Goal: Information Seeking & Learning: Learn about a topic

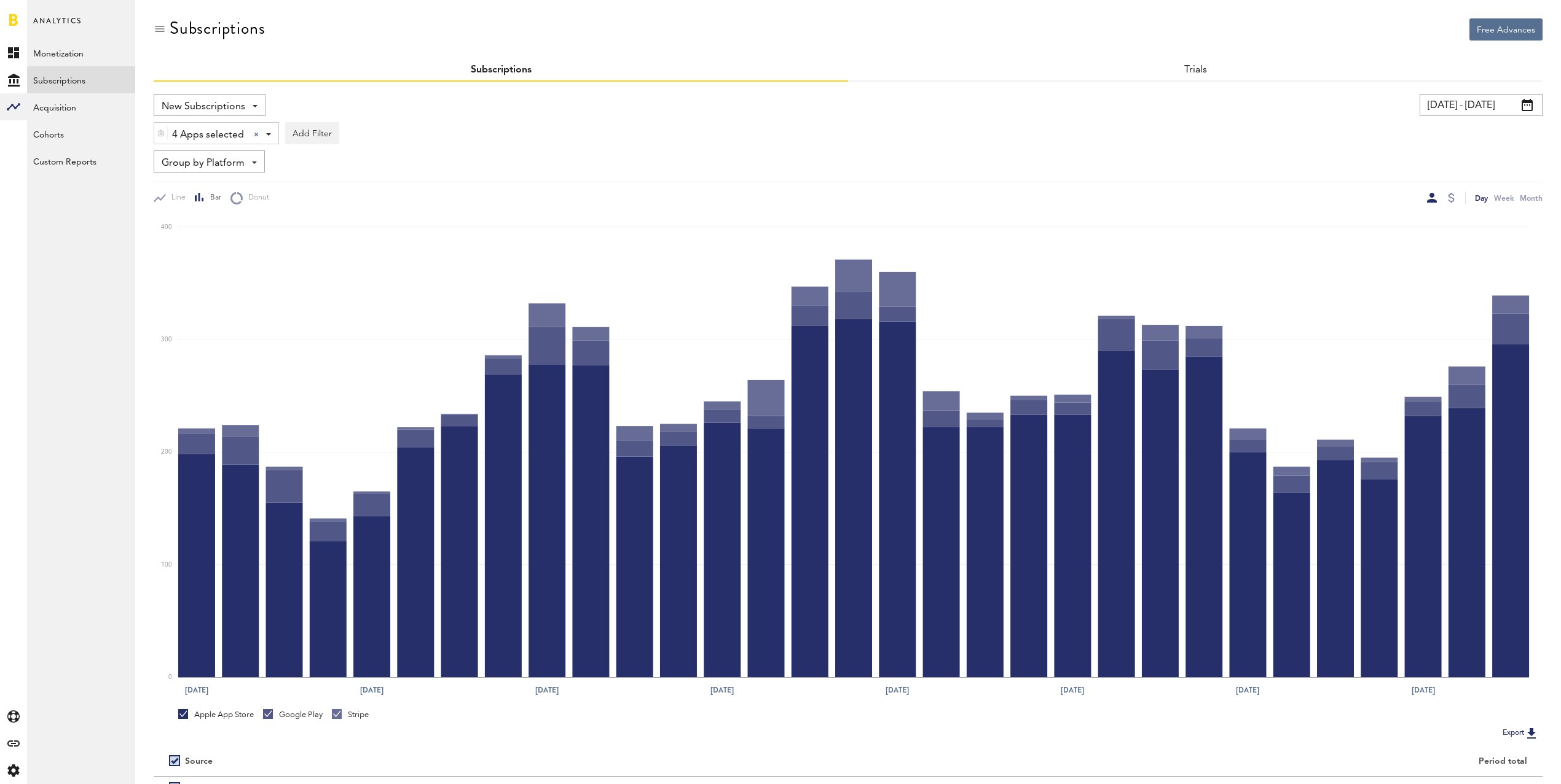
click at [1447, 102] on input "[DATE] - [DATE]" at bounding box center [1481, 105] width 123 height 22
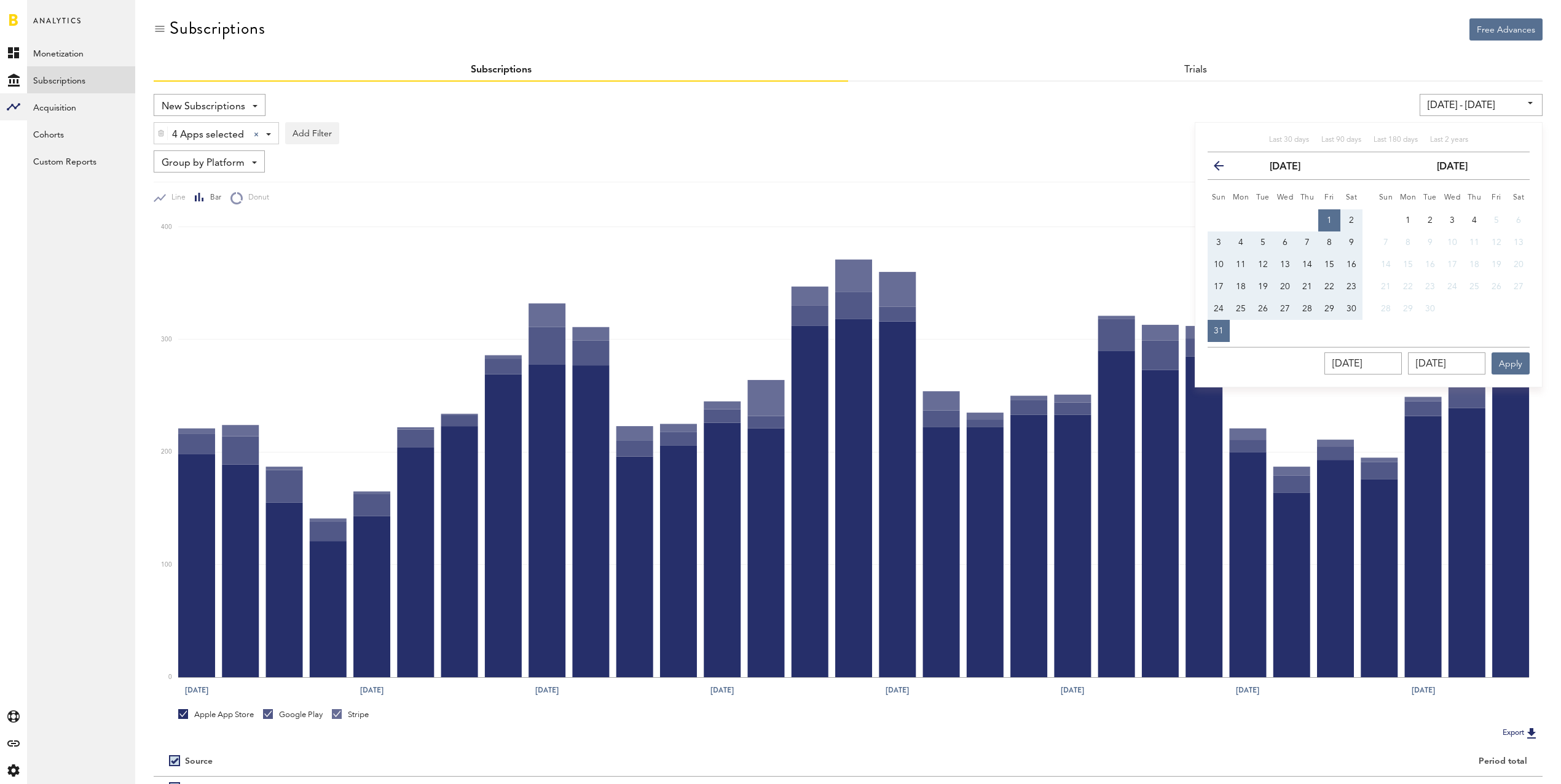
click at [1223, 168] on icon "button" at bounding box center [1223, 168] width 0 height 0
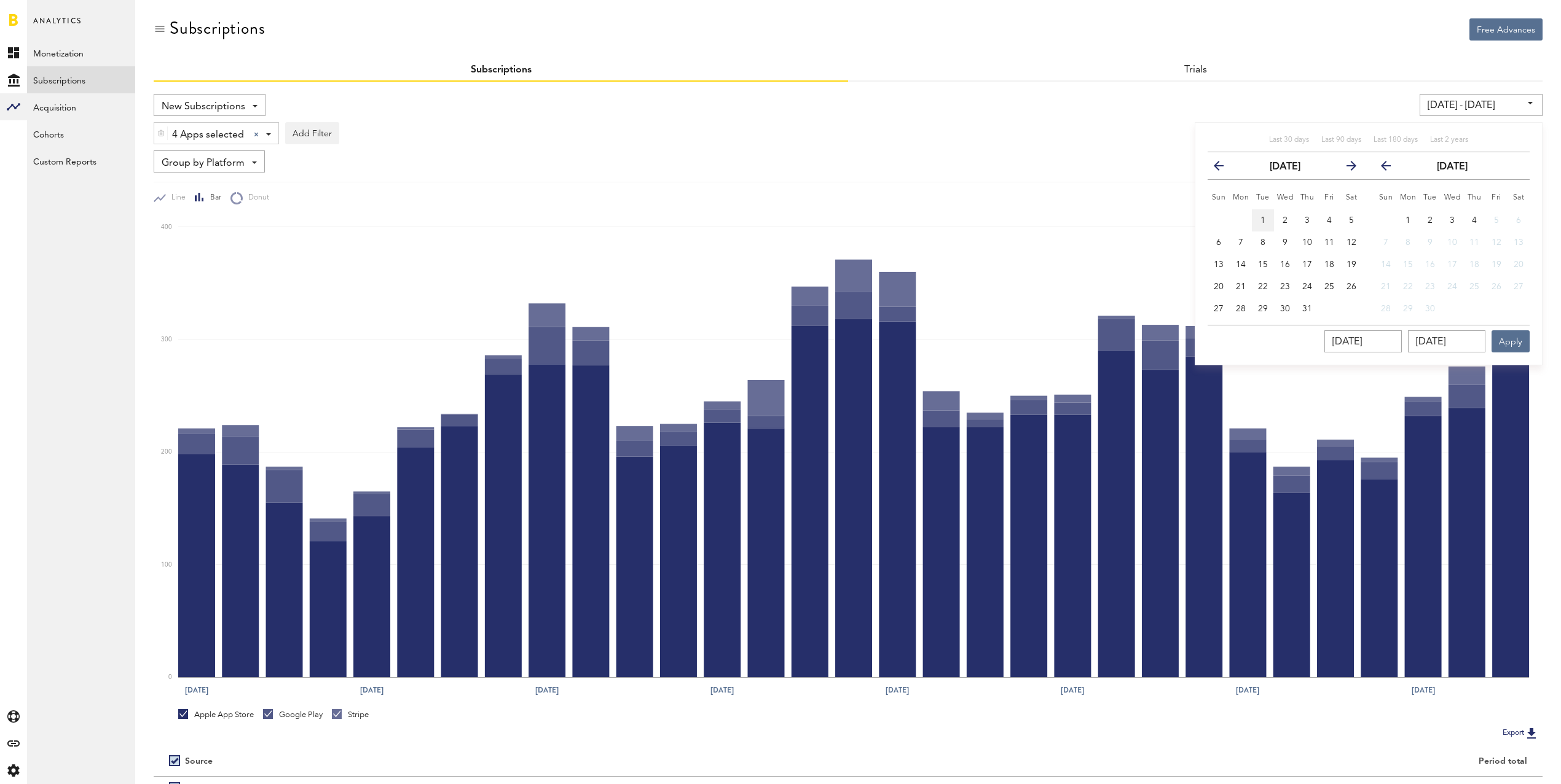
drag, startPoint x: 1266, startPoint y: 218, endPoint x: 1266, endPoint y: 226, distance: 8.0
click at [1266, 218] on button "1" at bounding box center [1263, 221] width 22 height 22
type input "[DATE] - [DATE]"
type input "[DATE]"
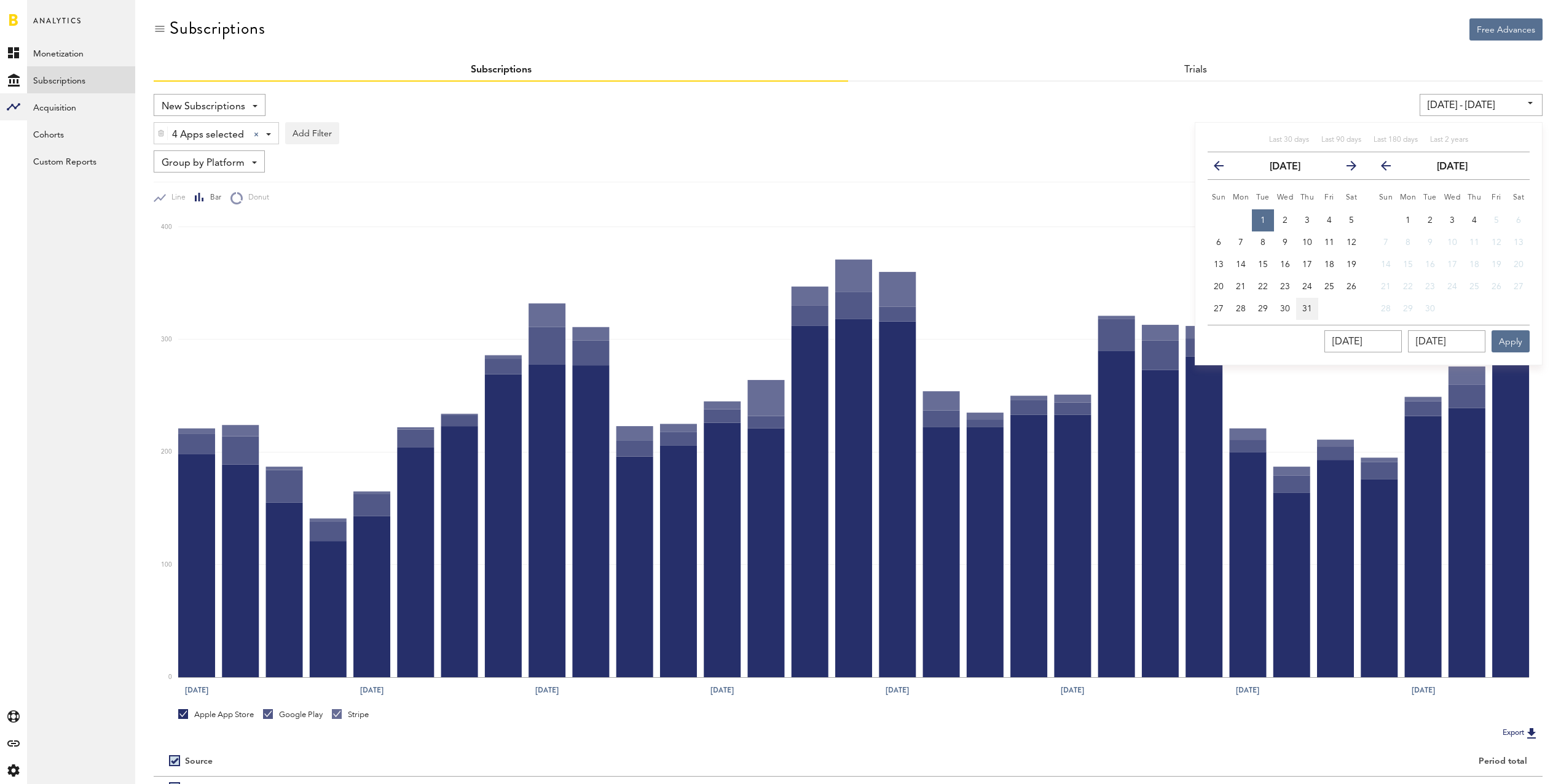
click at [1306, 307] on span "31" at bounding box center [1306, 309] width 10 height 9
type input "[DATE] - [DATE]"
type input "[DATE]"
click at [1511, 338] on button "Apply" at bounding box center [1510, 342] width 38 height 22
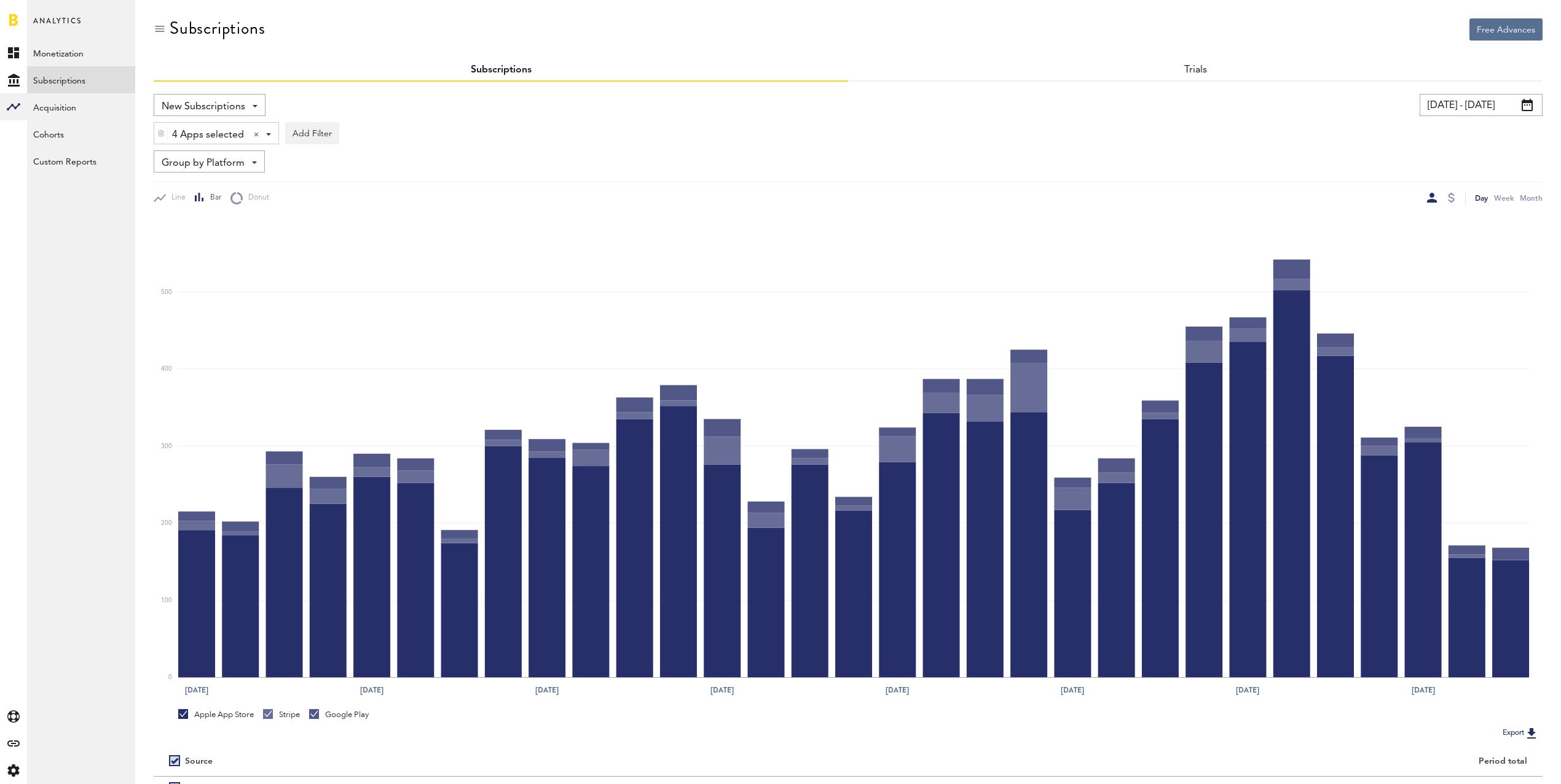
click at [207, 166] on span "Group by Platform" at bounding box center [203, 163] width 83 height 21
click at [230, 237] on span "Group by Subscription" at bounding box center [228, 235] width 124 height 21
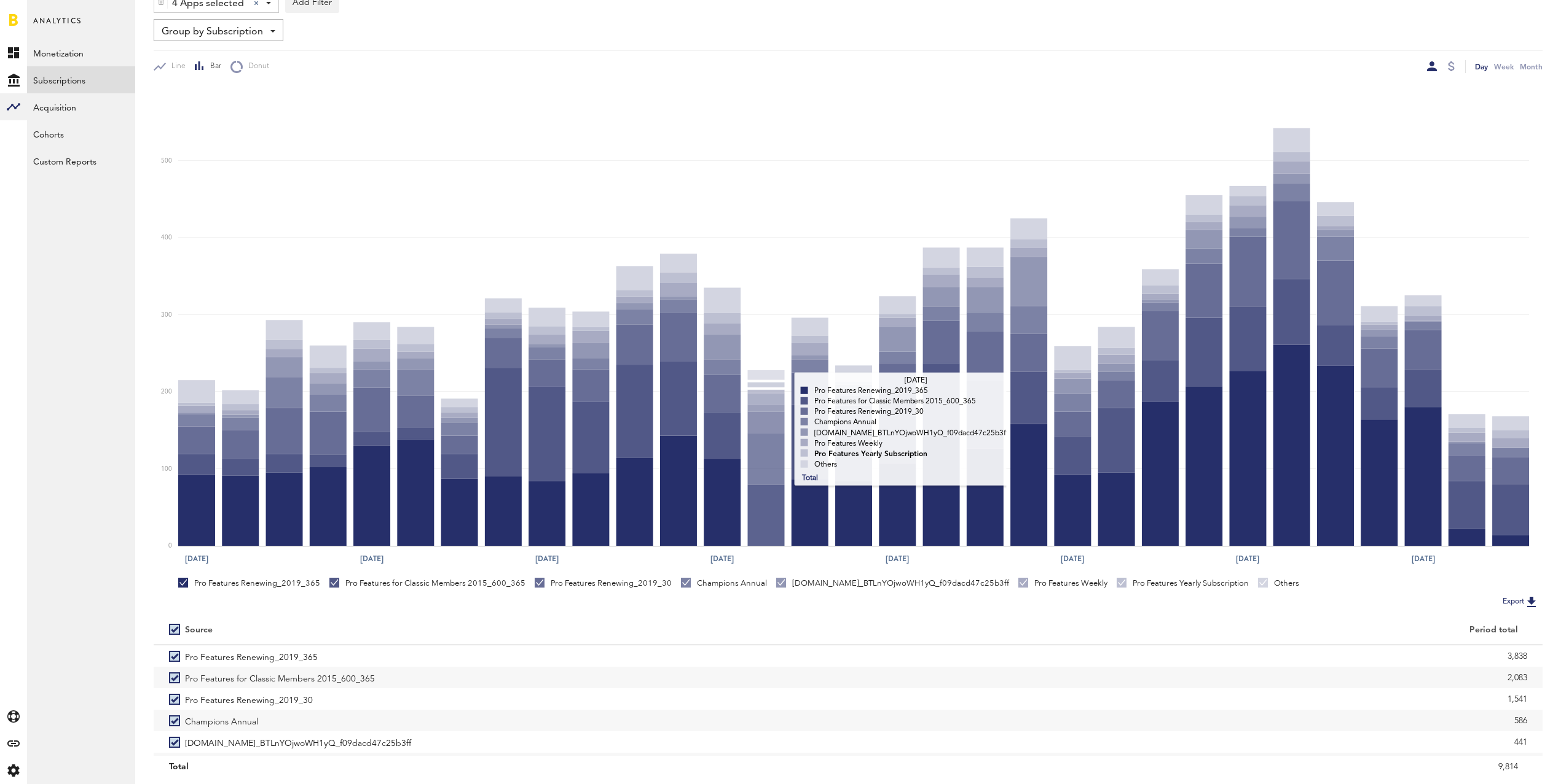
scroll to position [26, 0]
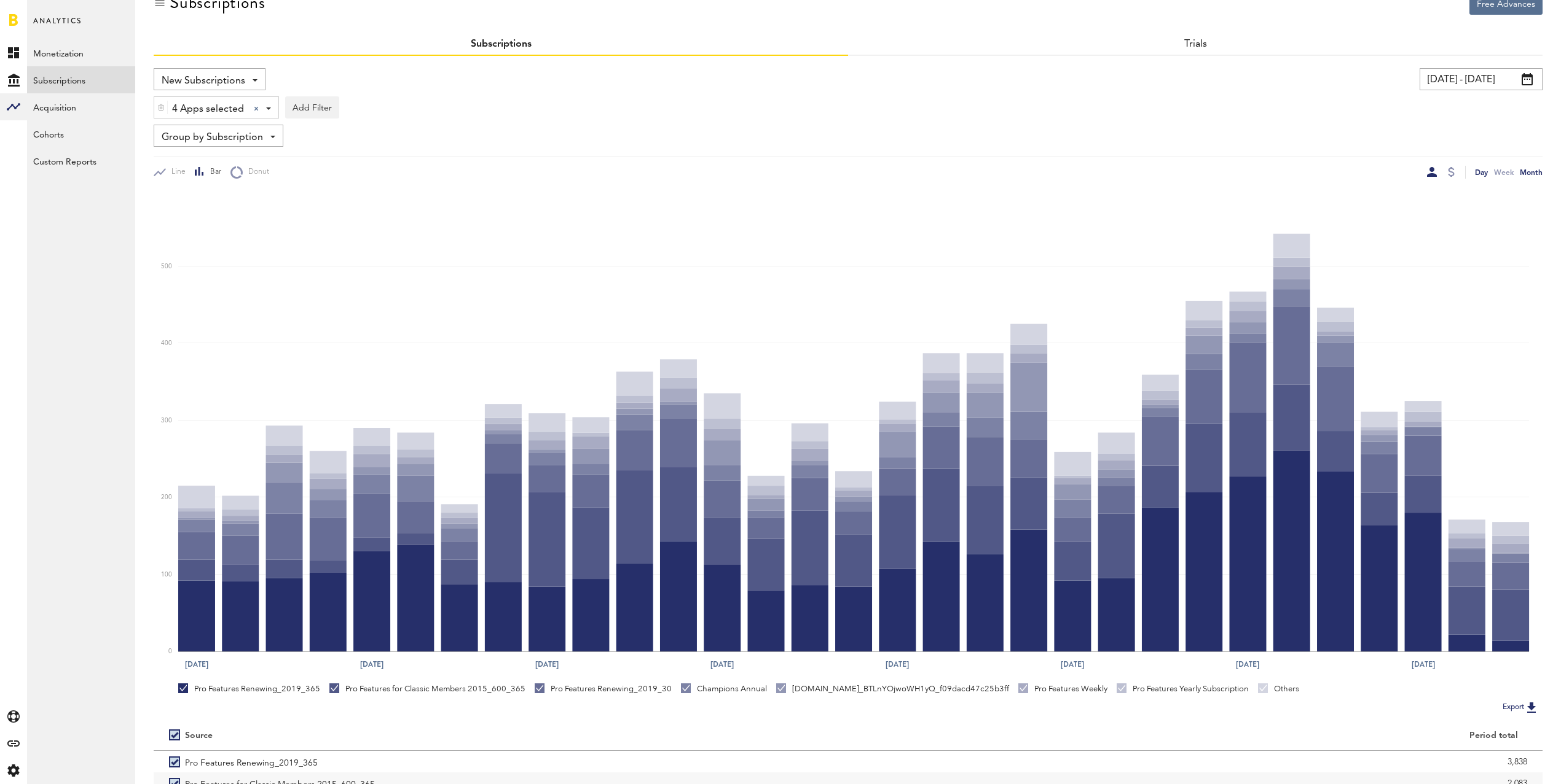
click at [1532, 174] on div "Month" at bounding box center [1531, 172] width 22 height 13
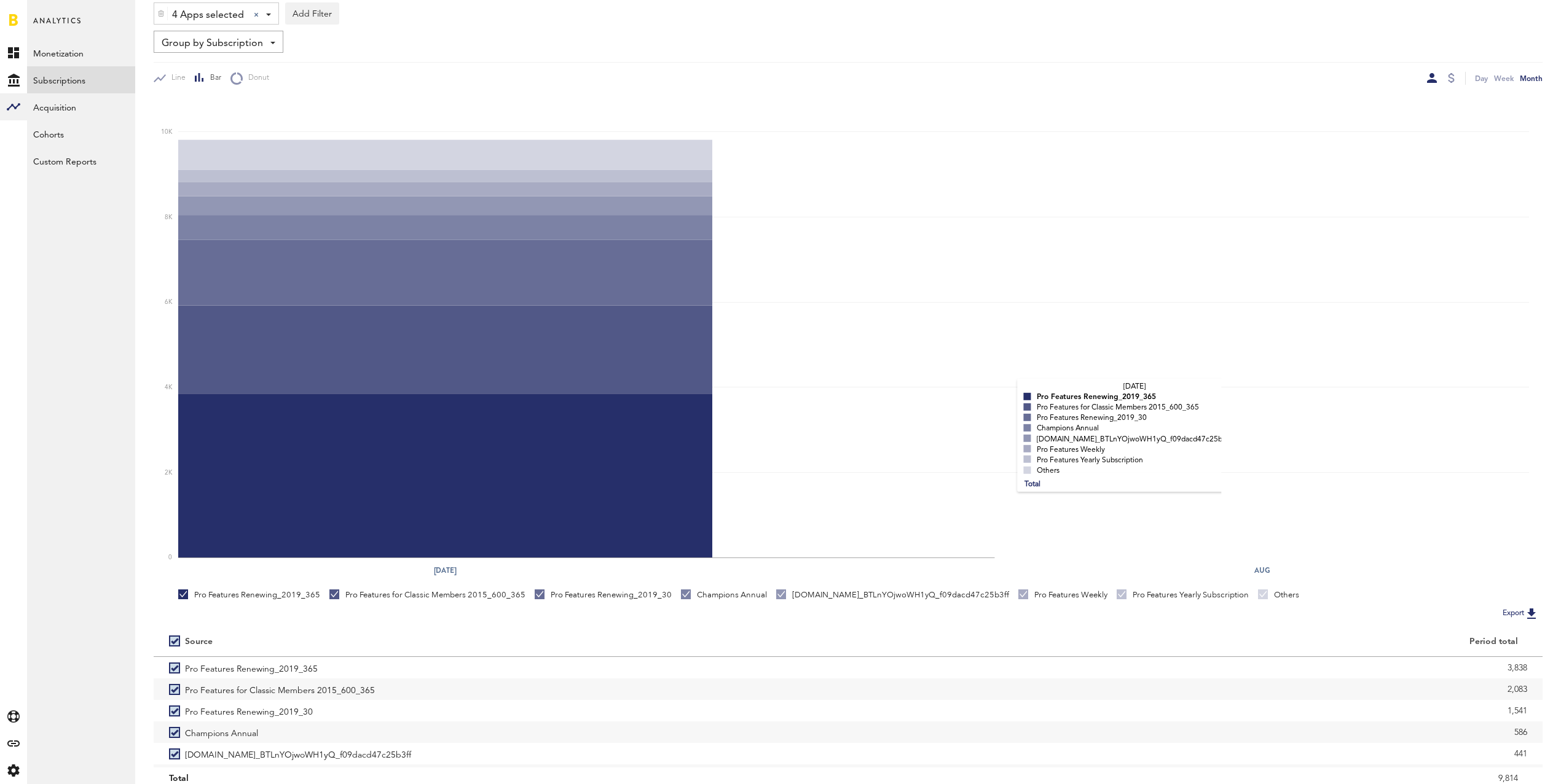
scroll to position [167, 0]
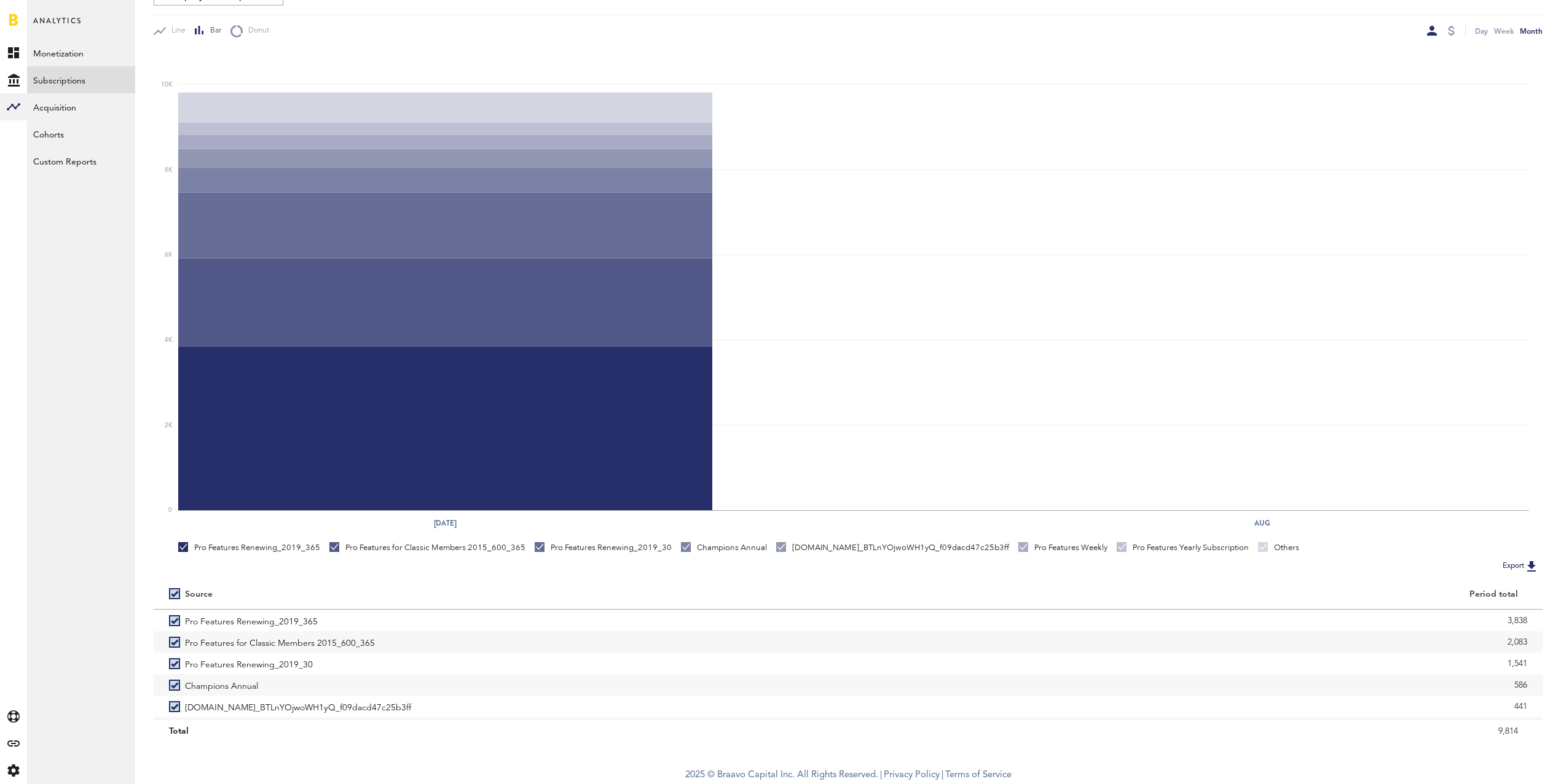
click at [1533, 566] on img at bounding box center [1531, 566] width 15 height 15
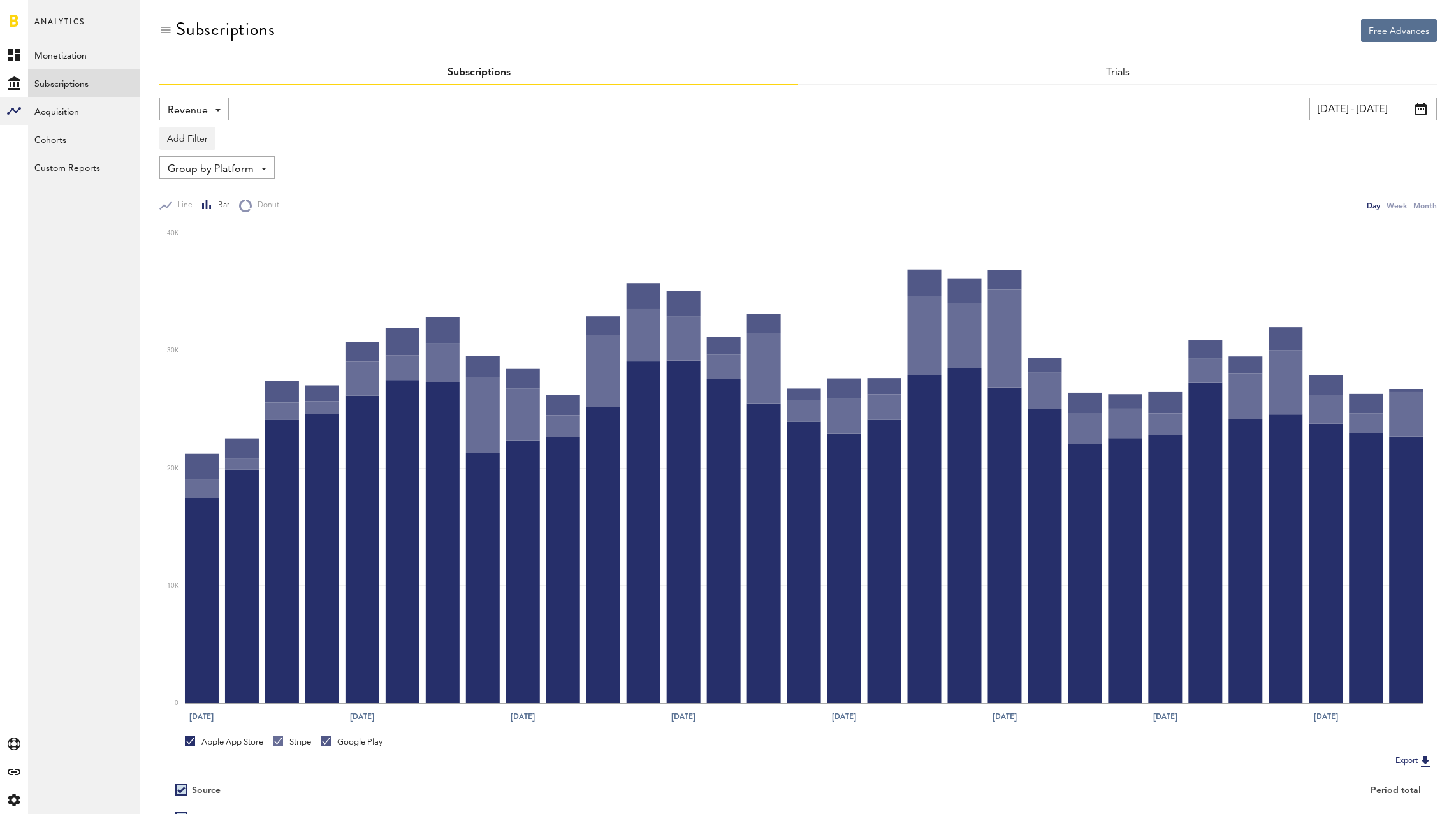
click at [1316, 106] on input "08/04/25 - 09/03/25" at bounding box center [1373, 109] width 127 height 23
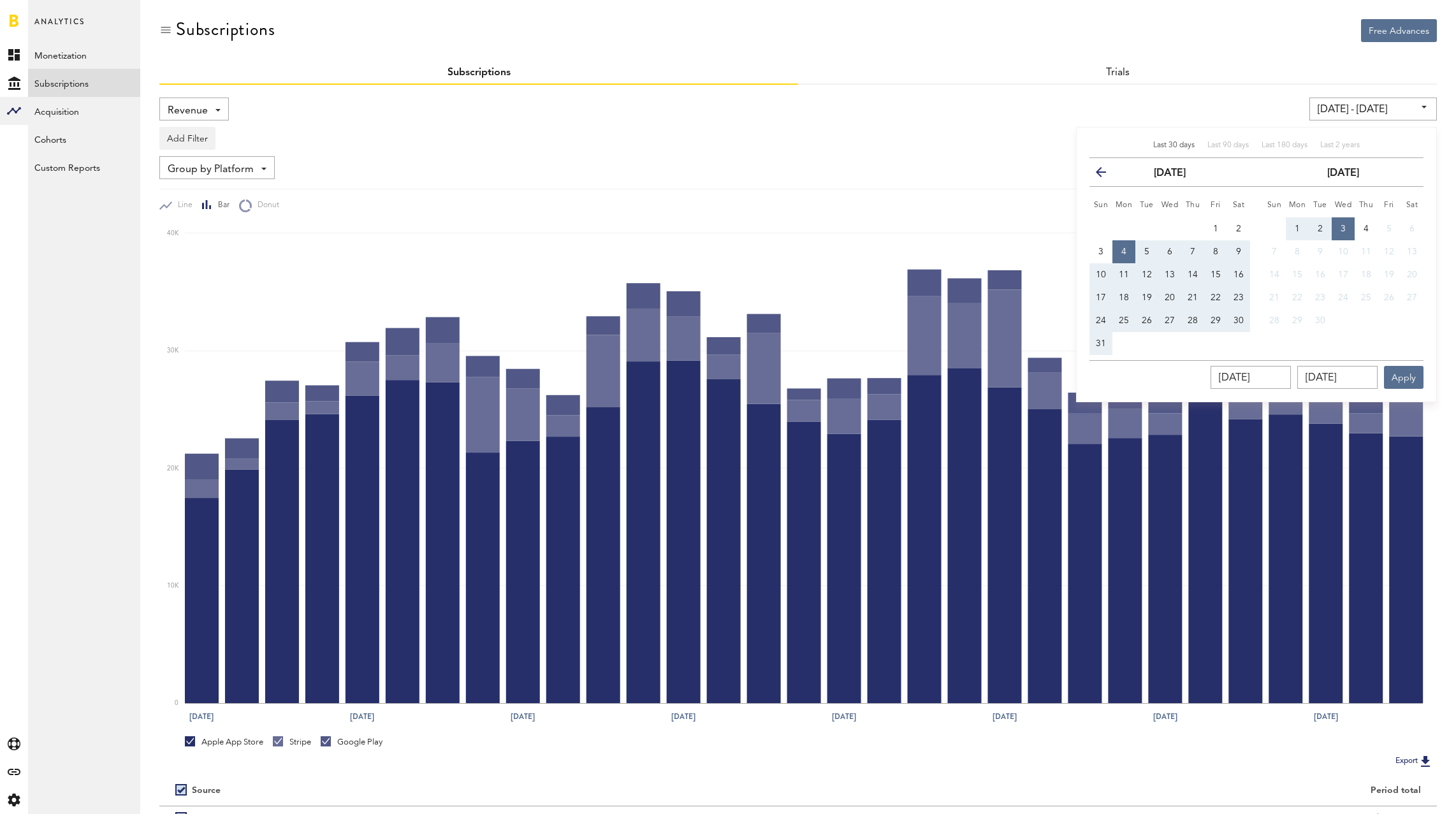
click at [1107, 172] on button "previous" at bounding box center [1106, 172] width 23 height 18
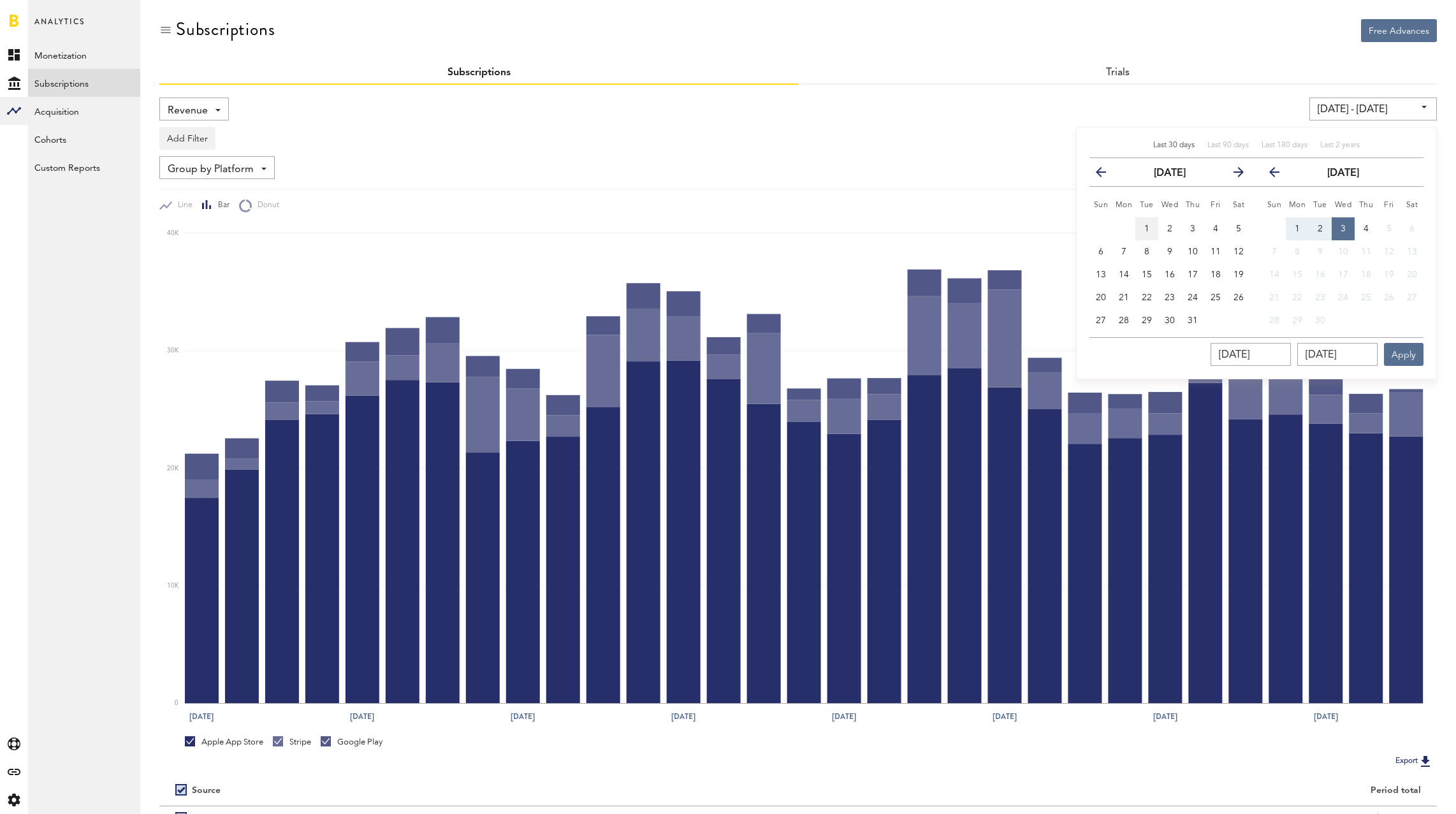
click at [1150, 228] on button "1" at bounding box center [1147, 229] width 23 height 23
type input "[DATE] - [DATE]"
type input "[DATE]"
click at [1193, 319] on span "31" at bounding box center [1192, 321] width 10 height 9
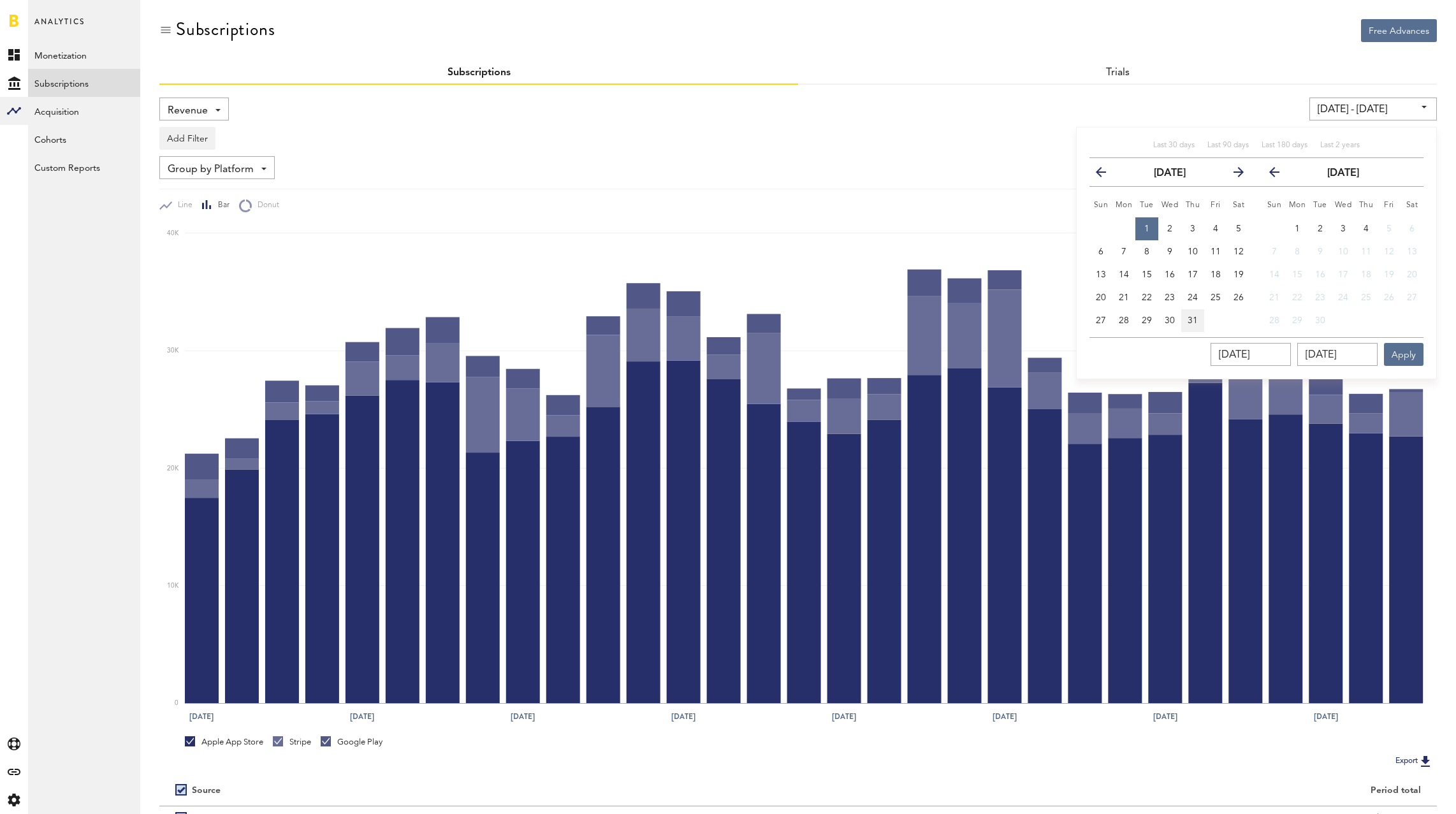
type input "[DATE] - [DATE]"
type input "[DATE]"
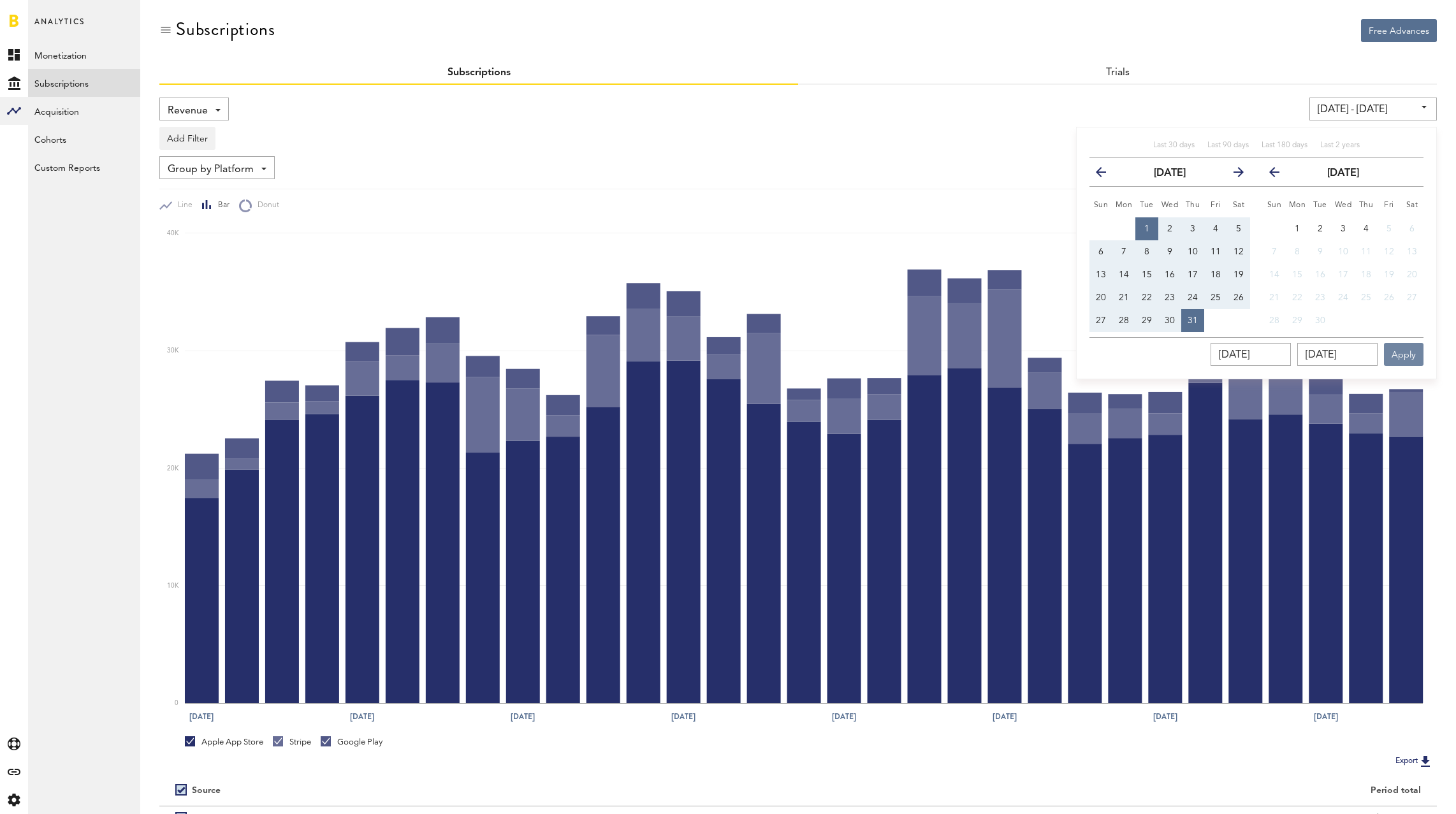
click at [1409, 354] on button "Apply" at bounding box center [1403, 355] width 39 height 23
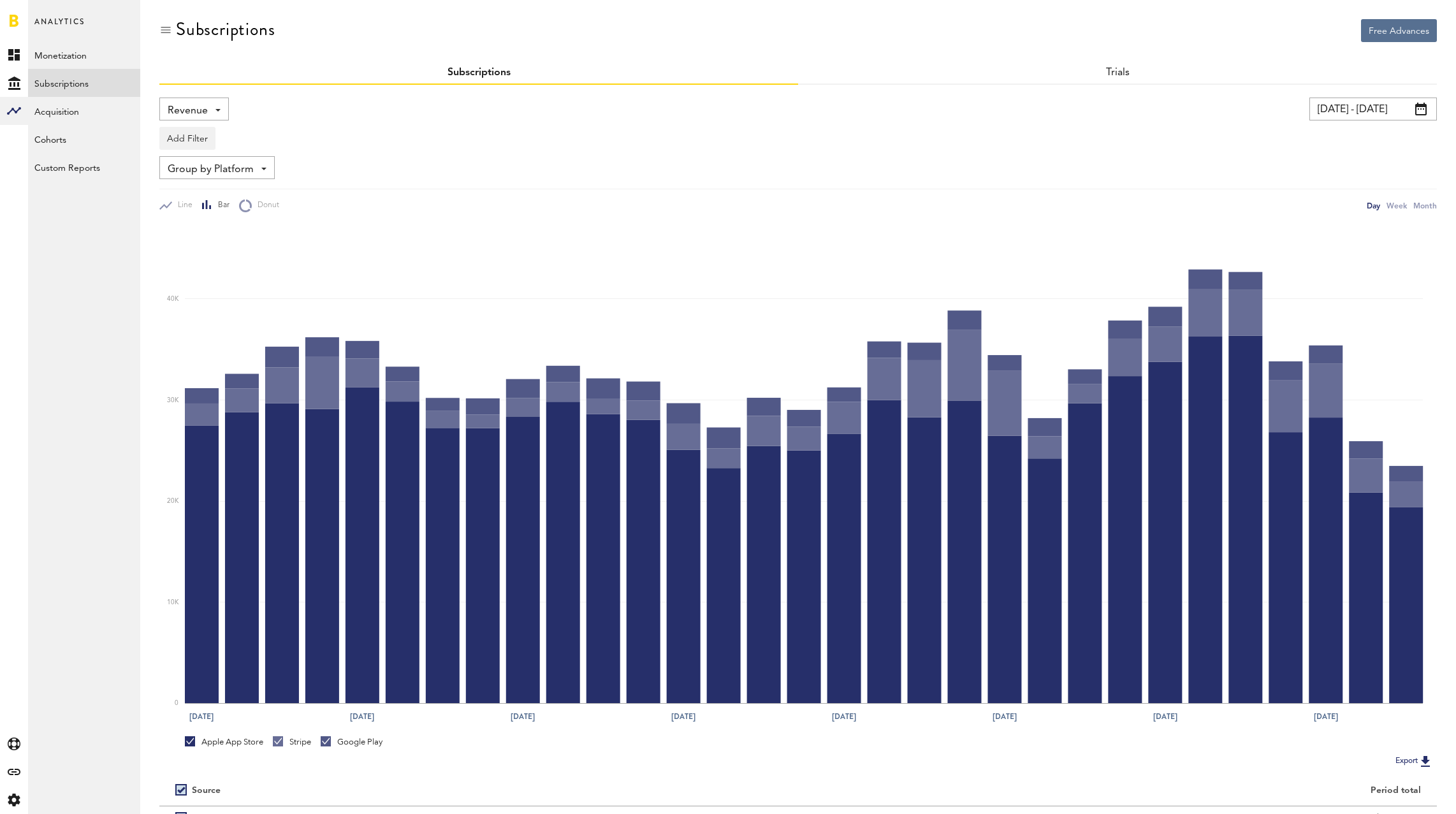
click at [205, 111] on span "Revenue" at bounding box center [187, 111] width 40 height 22
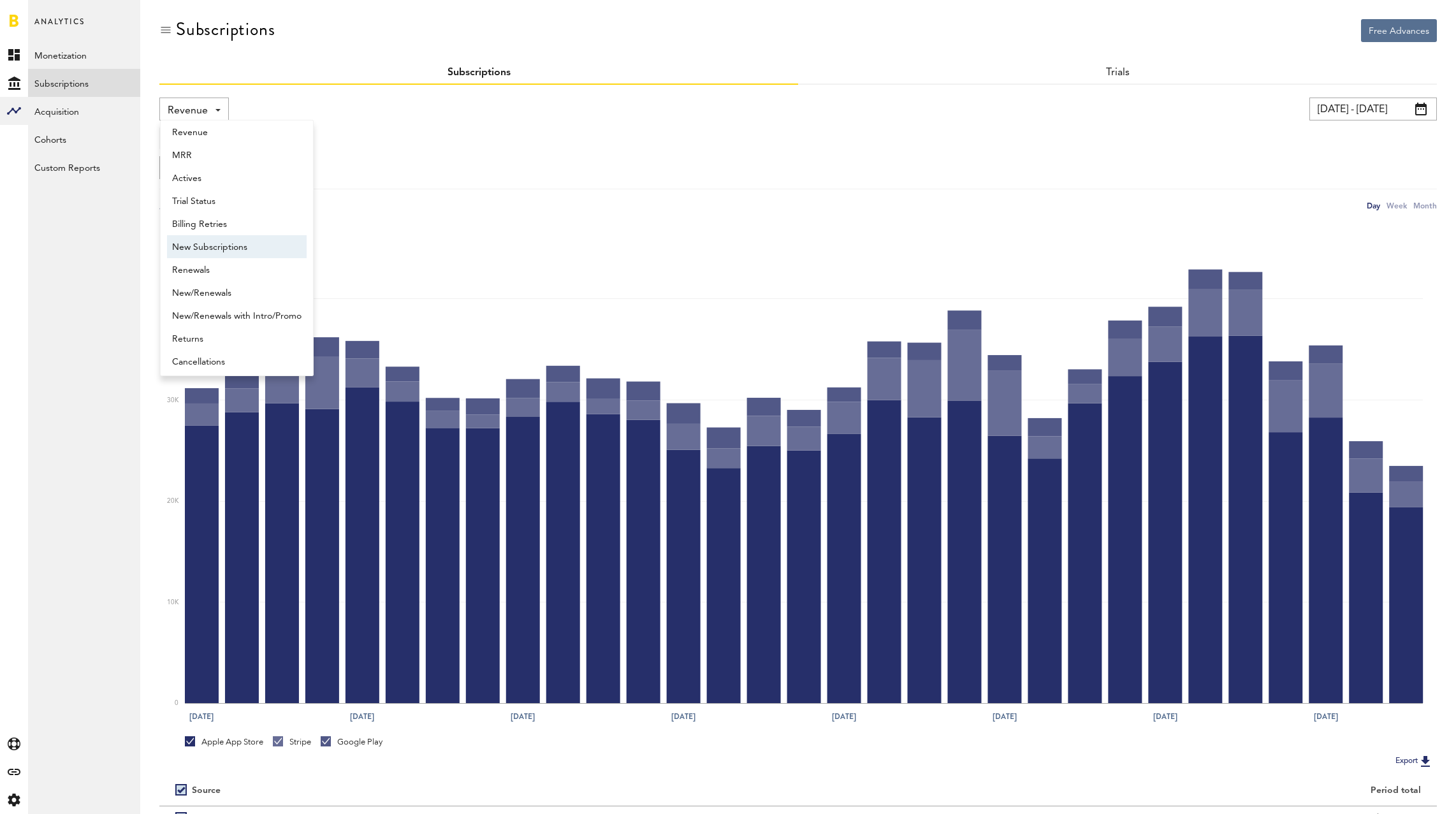
click at [237, 246] on span "New Subscriptions" at bounding box center [237, 247] width 129 height 22
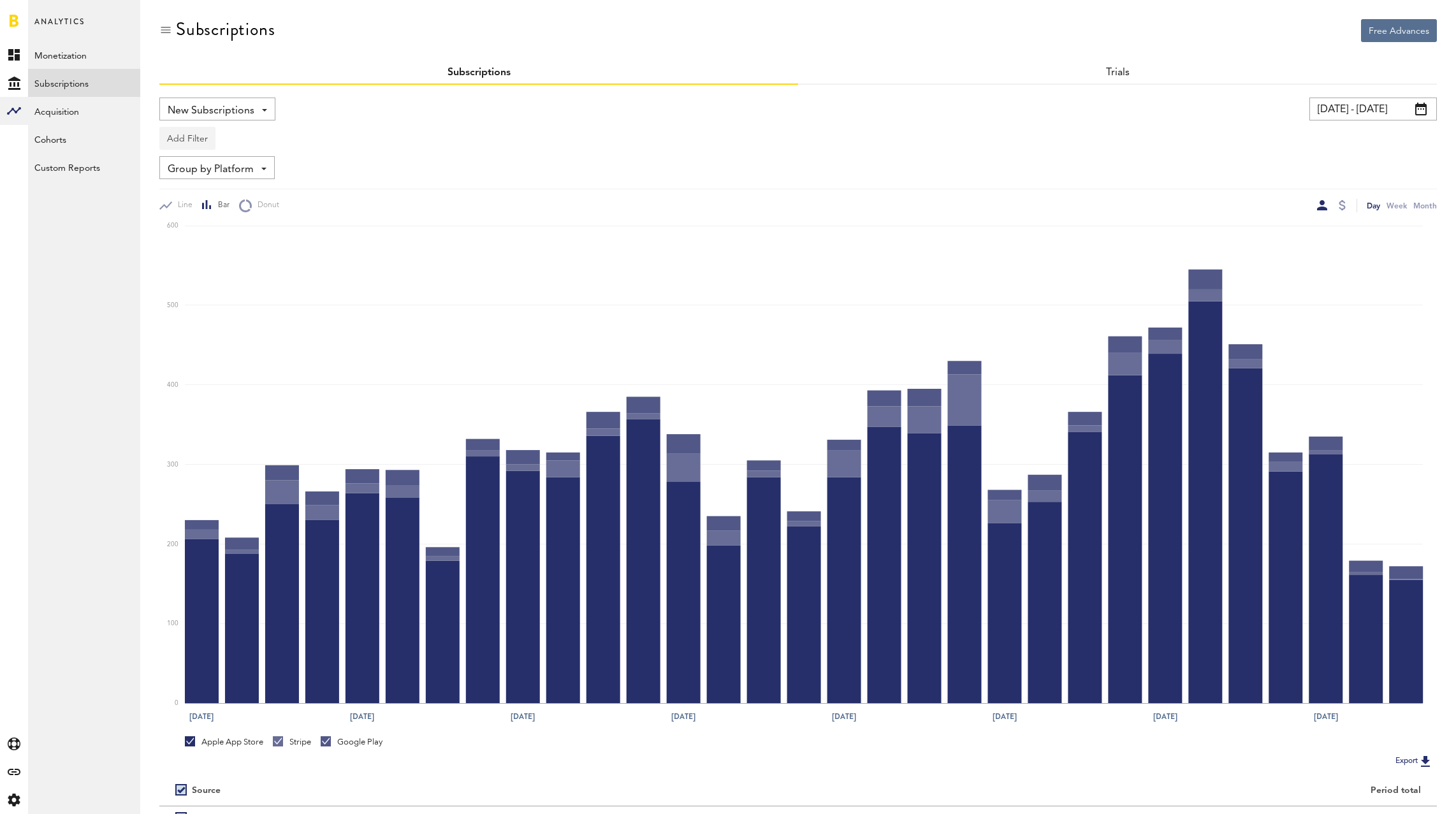
click at [194, 139] on button "Add Filter" at bounding box center [187, 139] width 56 height 23
click at [187, 198] on li "Apps" at bounding box center [218, 195] width 103 height 23
click at [197, 140] on div "Apps" at bounding box center [206, 140] width 56 height 22
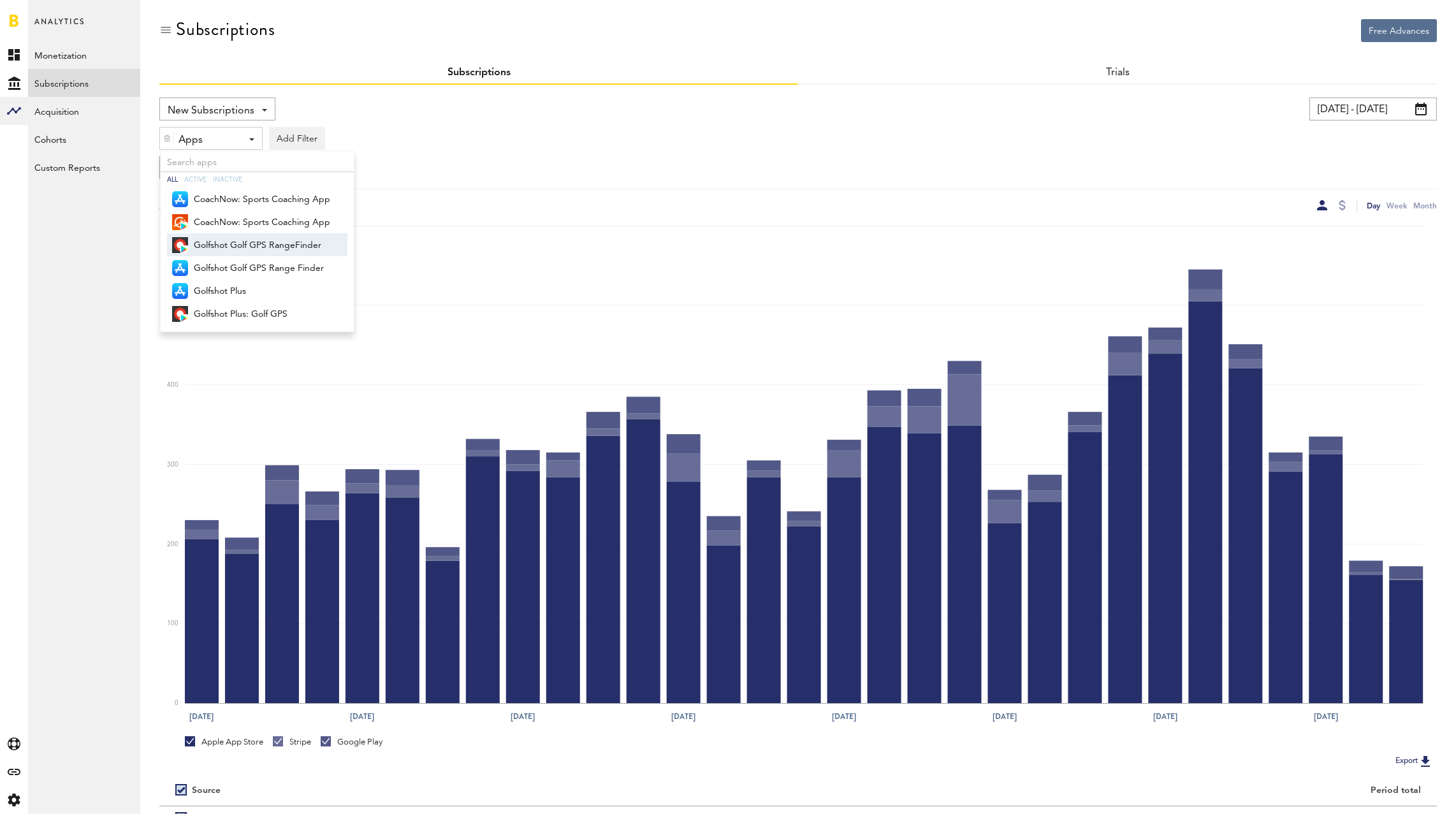
click at [235, 248] on span "Golfshot Golf GPS RangeFinder" at bounding box center [262, 246] width 136 height 22
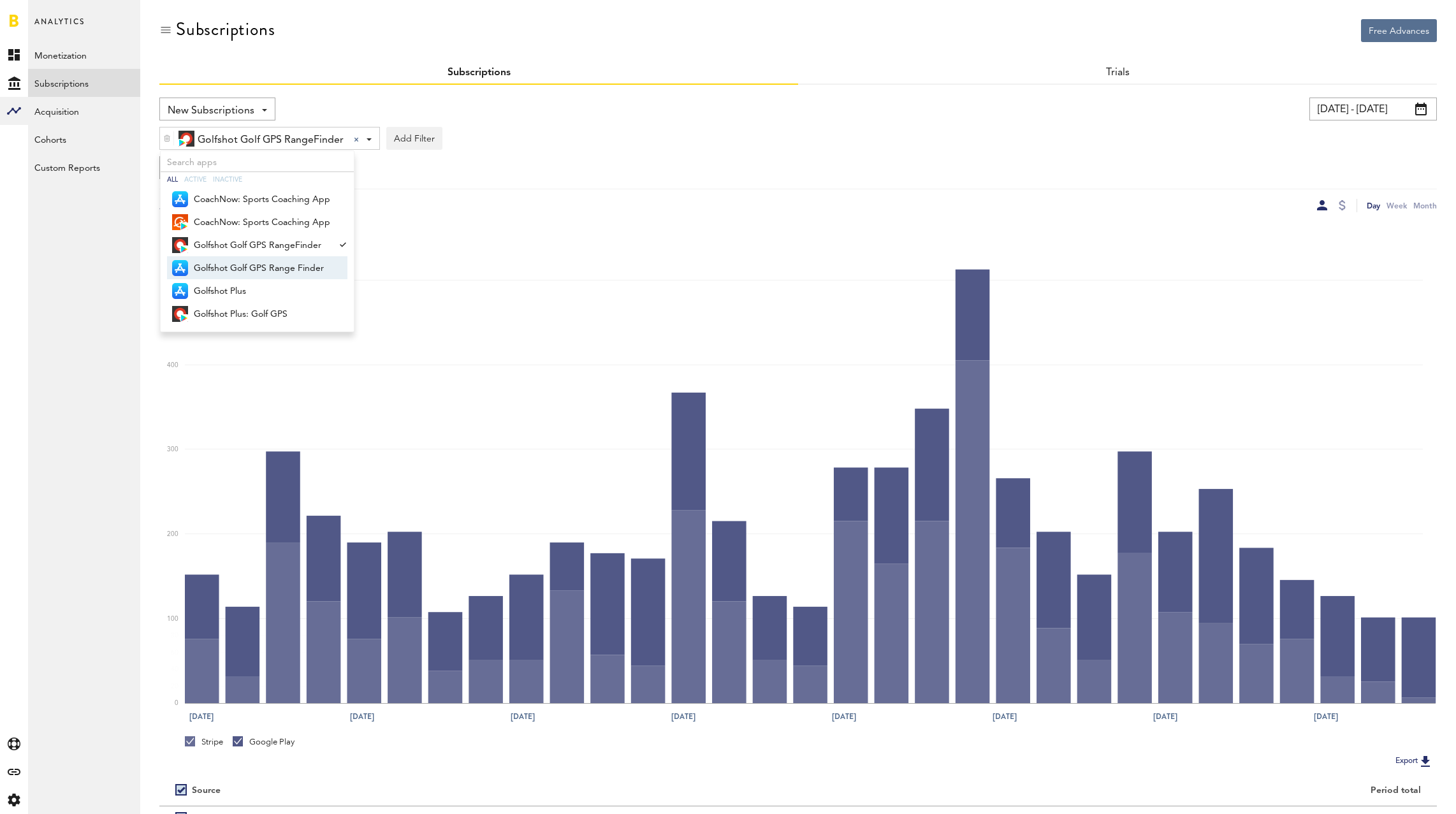
click at [241, 268] on span "Golfshot Golf GPS Range Finder" at bounding box center [262, 268] width 136 height 22
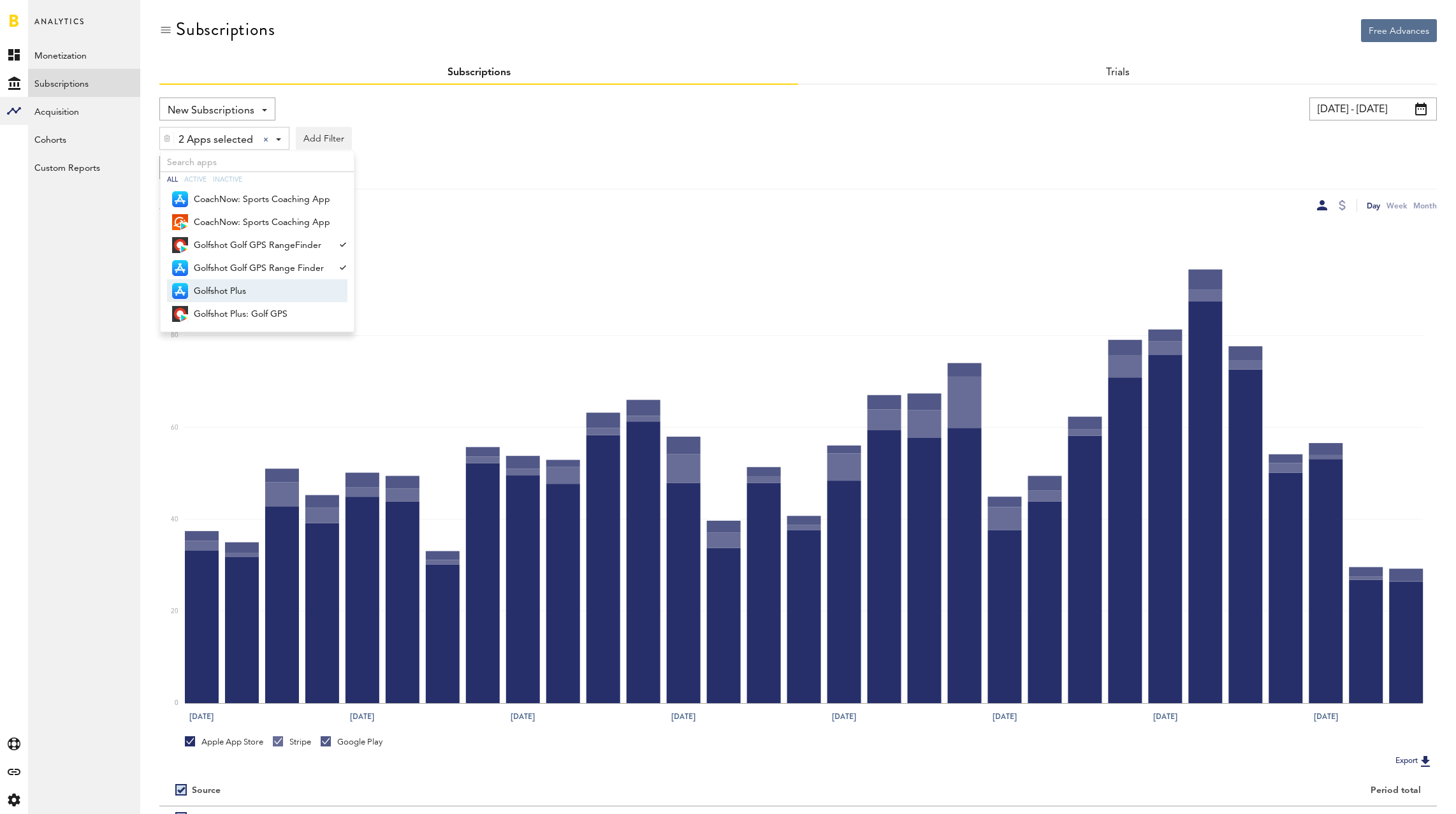
click at [237, 282] on span "Golfshot Plus" at bounding box center [262, 291] width 136 height 22
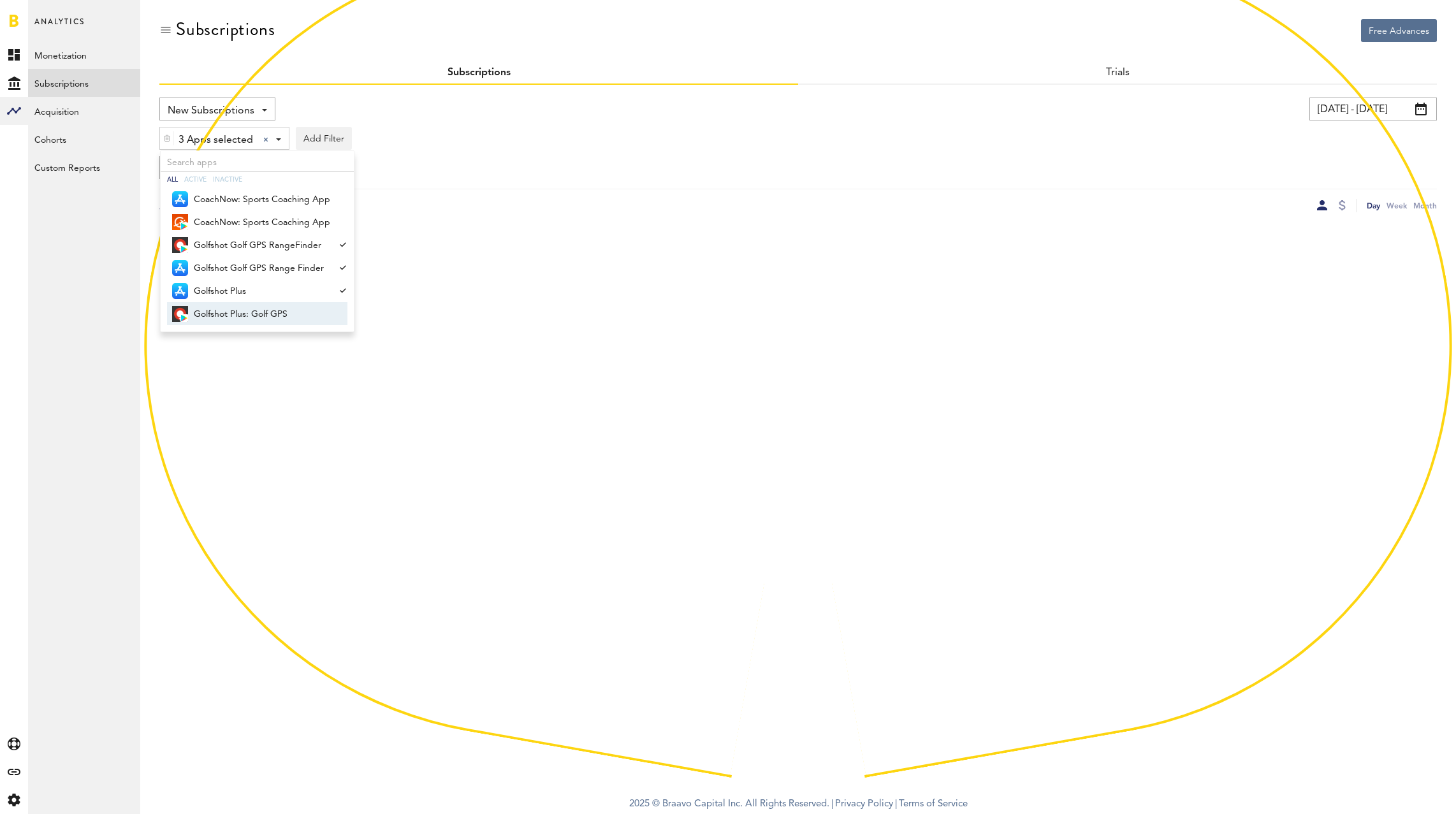
click at [264, 319] on span "Golfshot Plus: Golf GPS" at bounding box center [262, 315] width 136 height 22
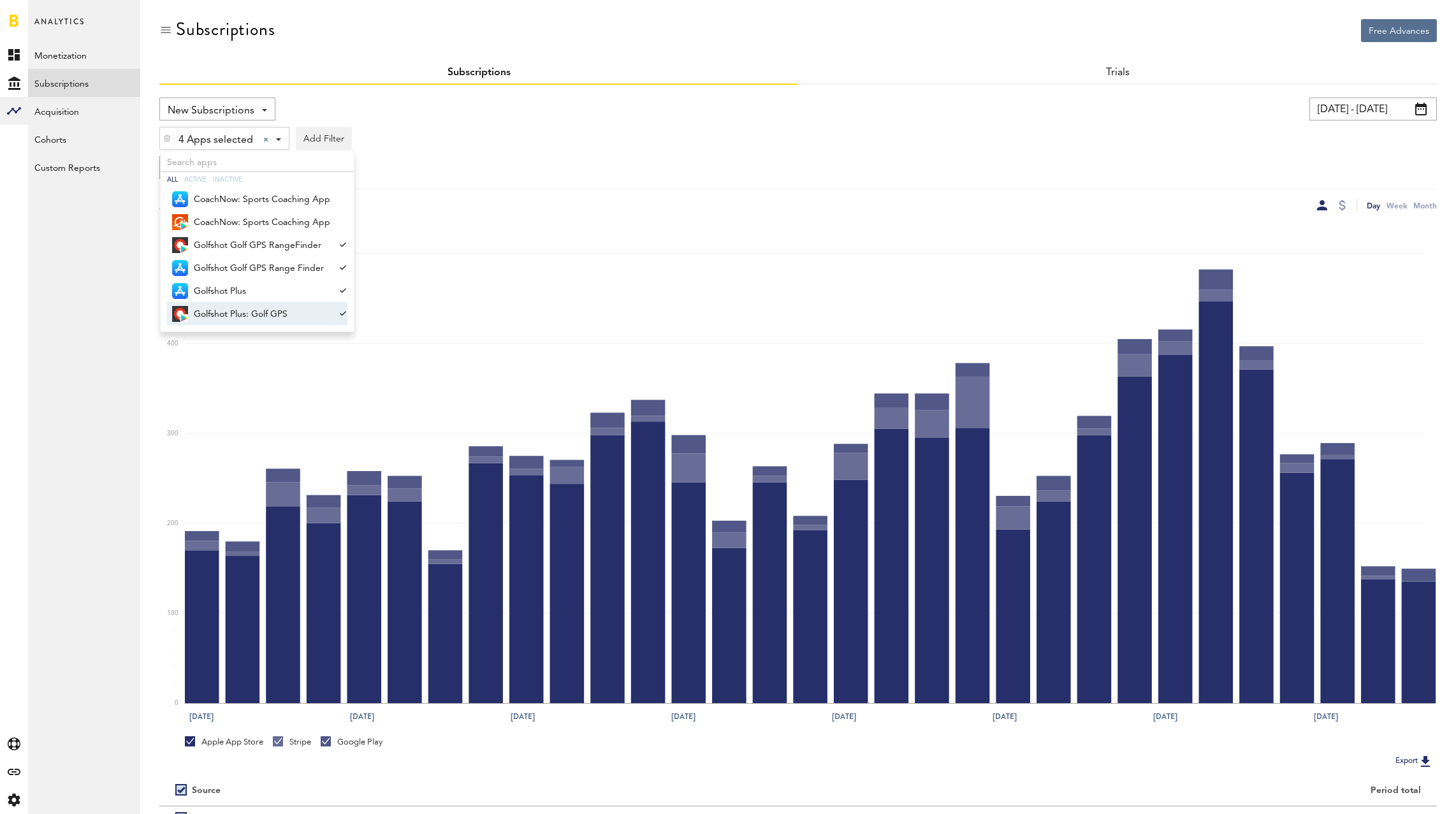
click at [505, 183] on div "New Subscriptions Revenue MRR Actives Trial Status Billing Retries New Subscrip…" at bounding box center [798, 155] width 1278 height 115
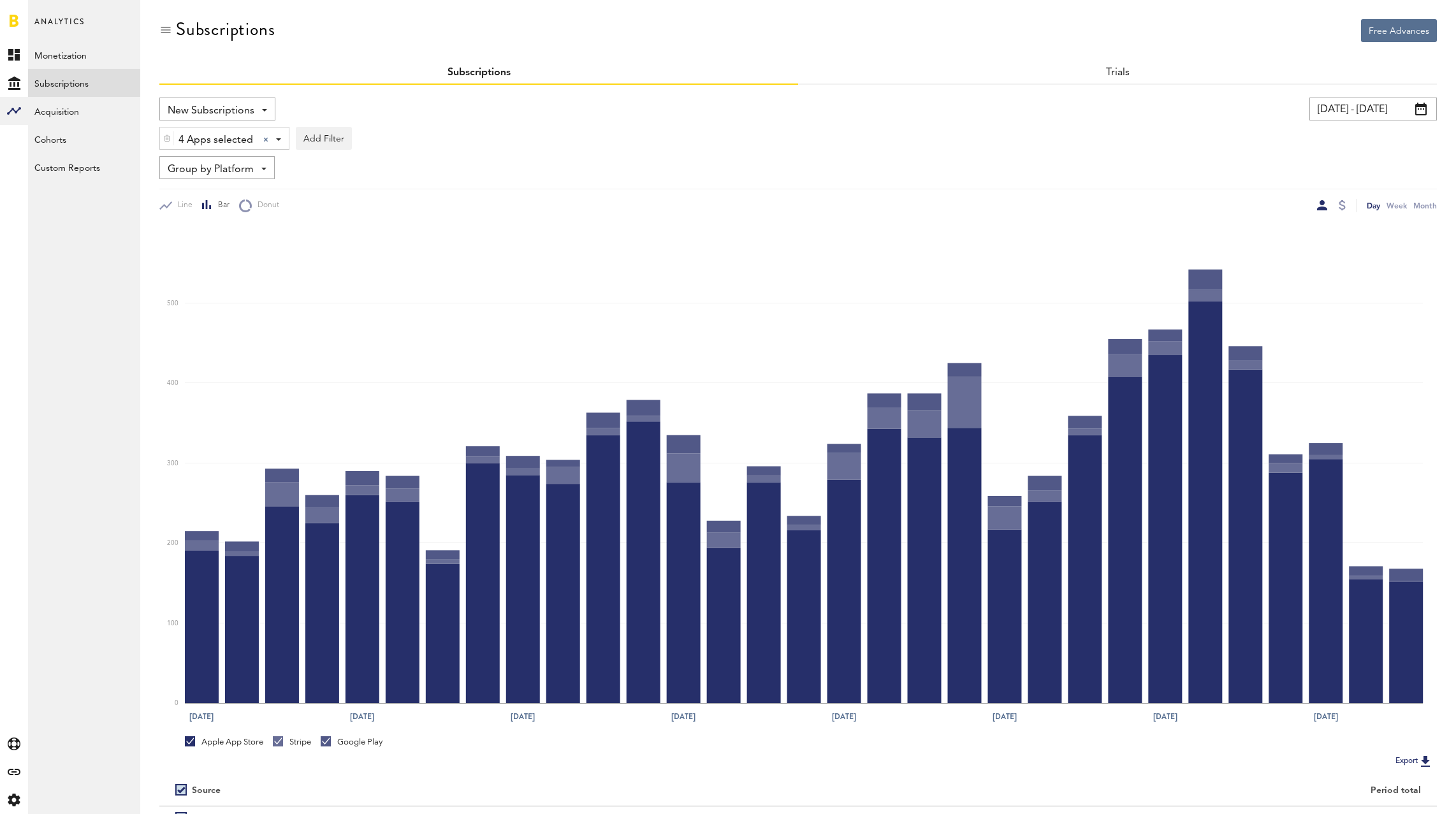
click at [244, 169] on span "Group by Platform" at bounding box center [211, 169] width 86 height 22
click at [238, 248] on span "Group by Subscription" at bounding box center [237, 244] width 129 height 22
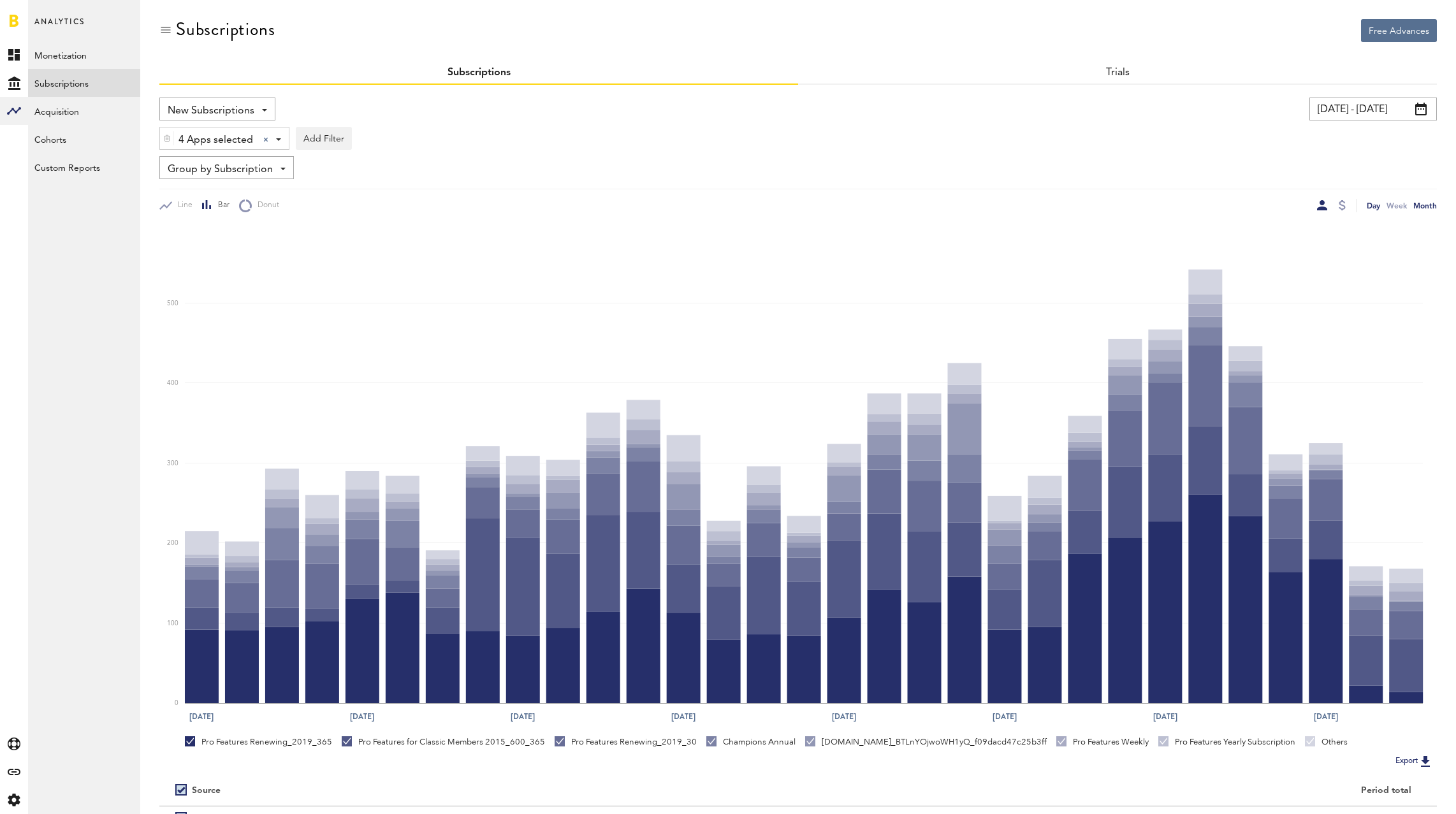
click at [1425, 209] on div "Month" at bounding box center [1425, 205] width 23 height 13
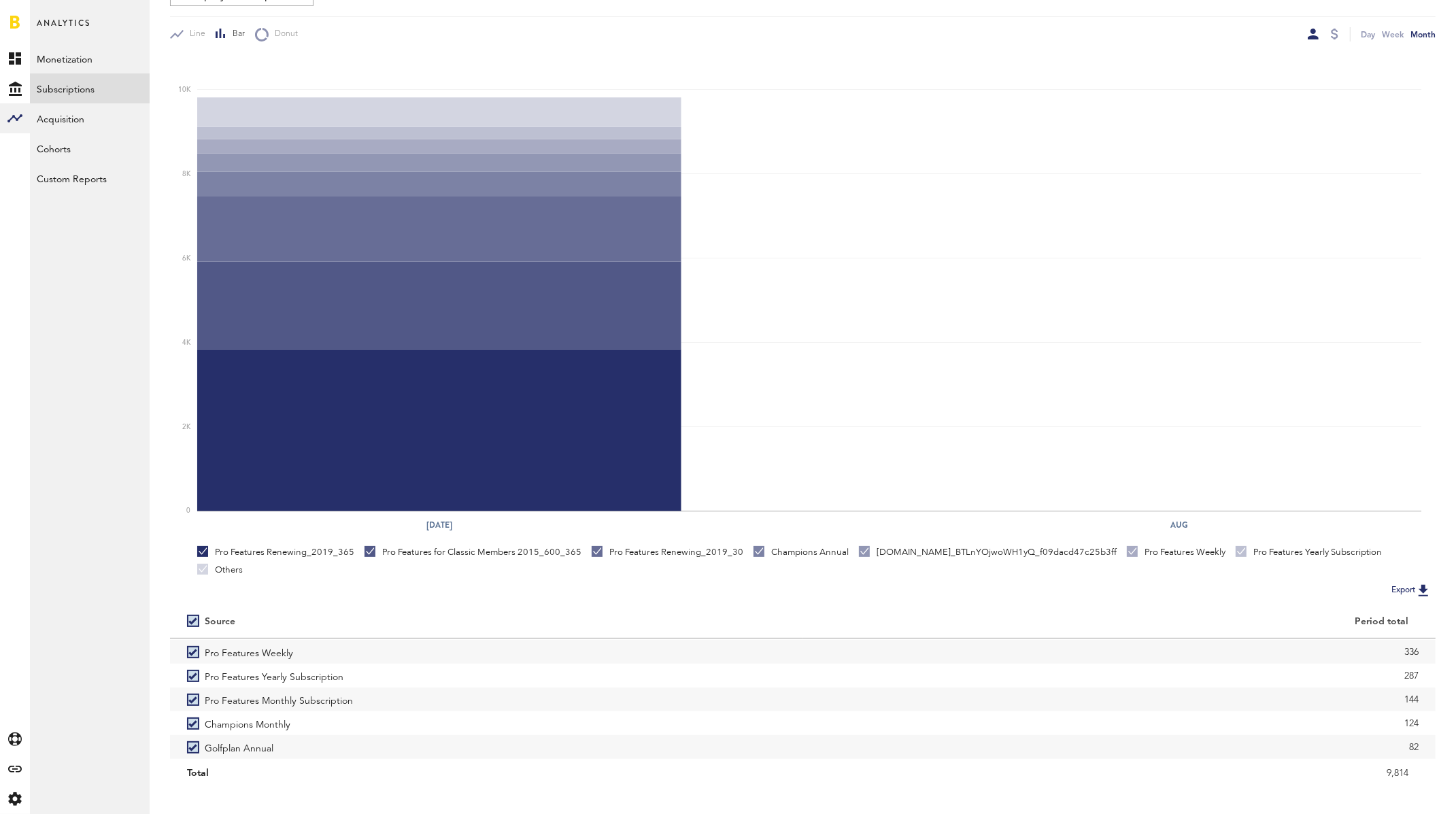
scroll to position [110, 0]
drag, startPoint x: 1435, startPoint y: 651, endPoint x: 1436, endPoint y: 659, distance: 8.1
click at [1435, 667] on div "Free Advances Subscriptions Subscriptions Trials New Subscriptions Revenue MRR …" at bounding box center [802, 311] width 1306 height 991
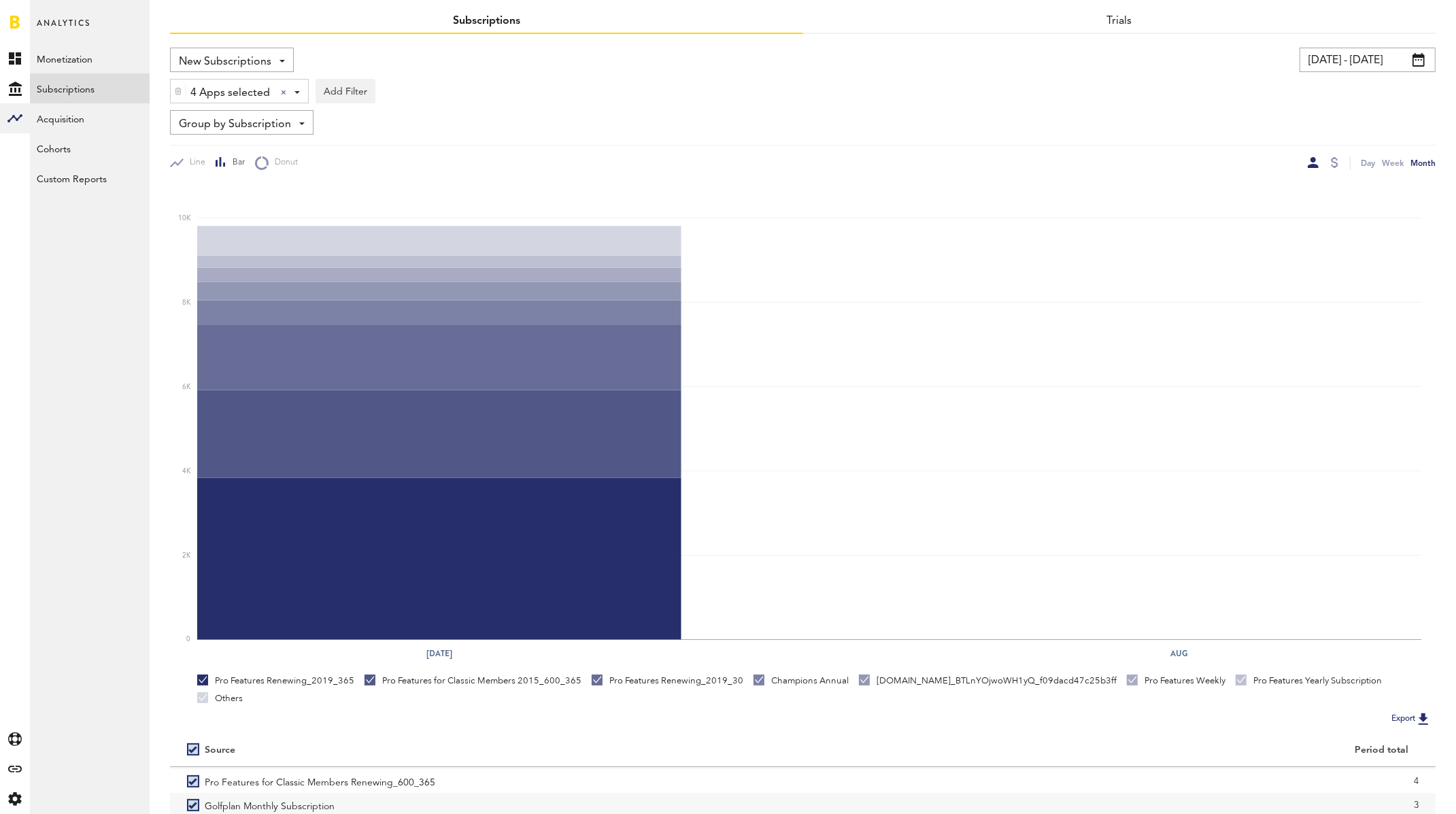
scroll to position [0, 0]
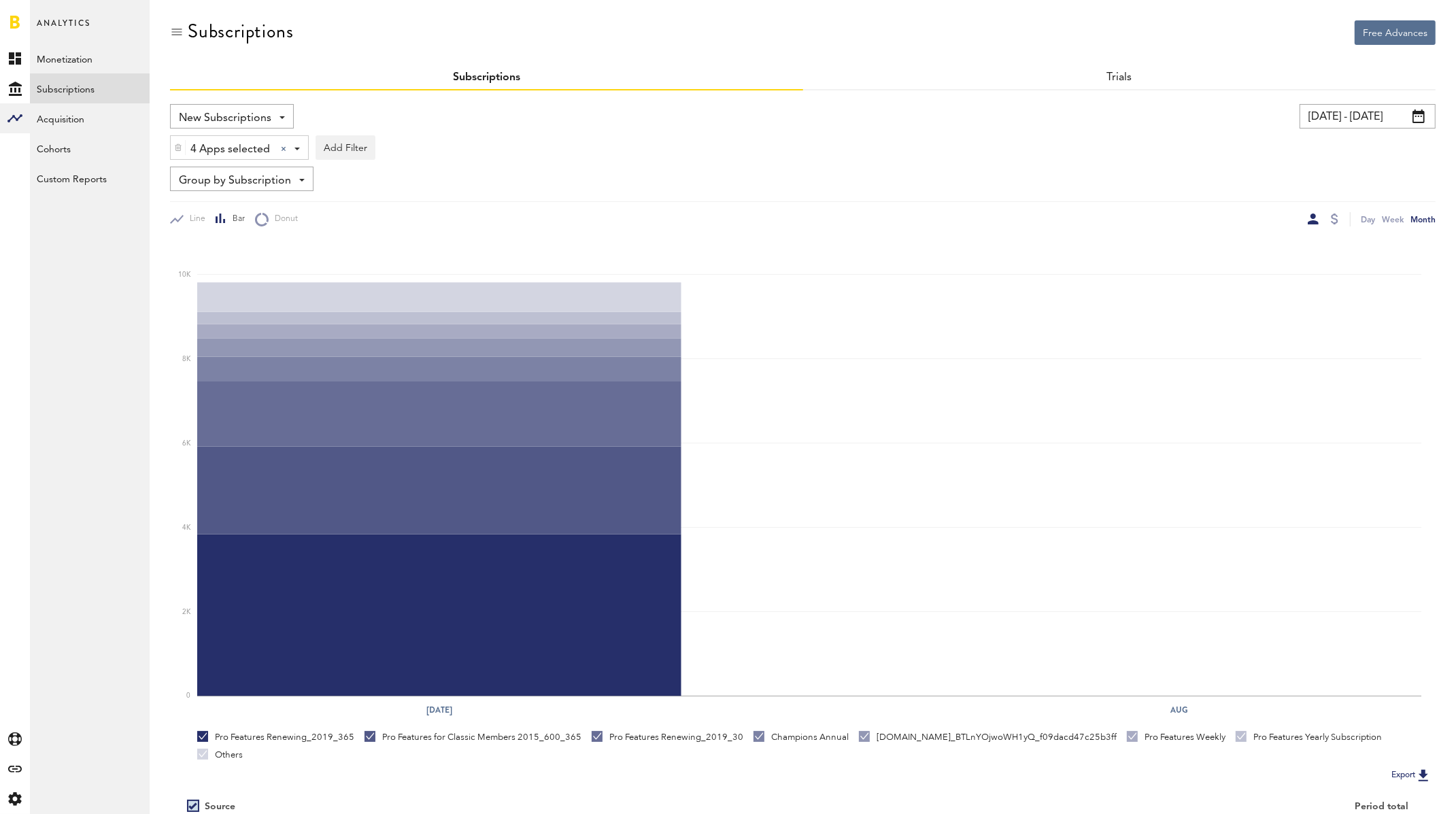
click at [1350, 121] on input "[DATE] - [DATE]" at bounding box center [1367, 117] width 136 height 25
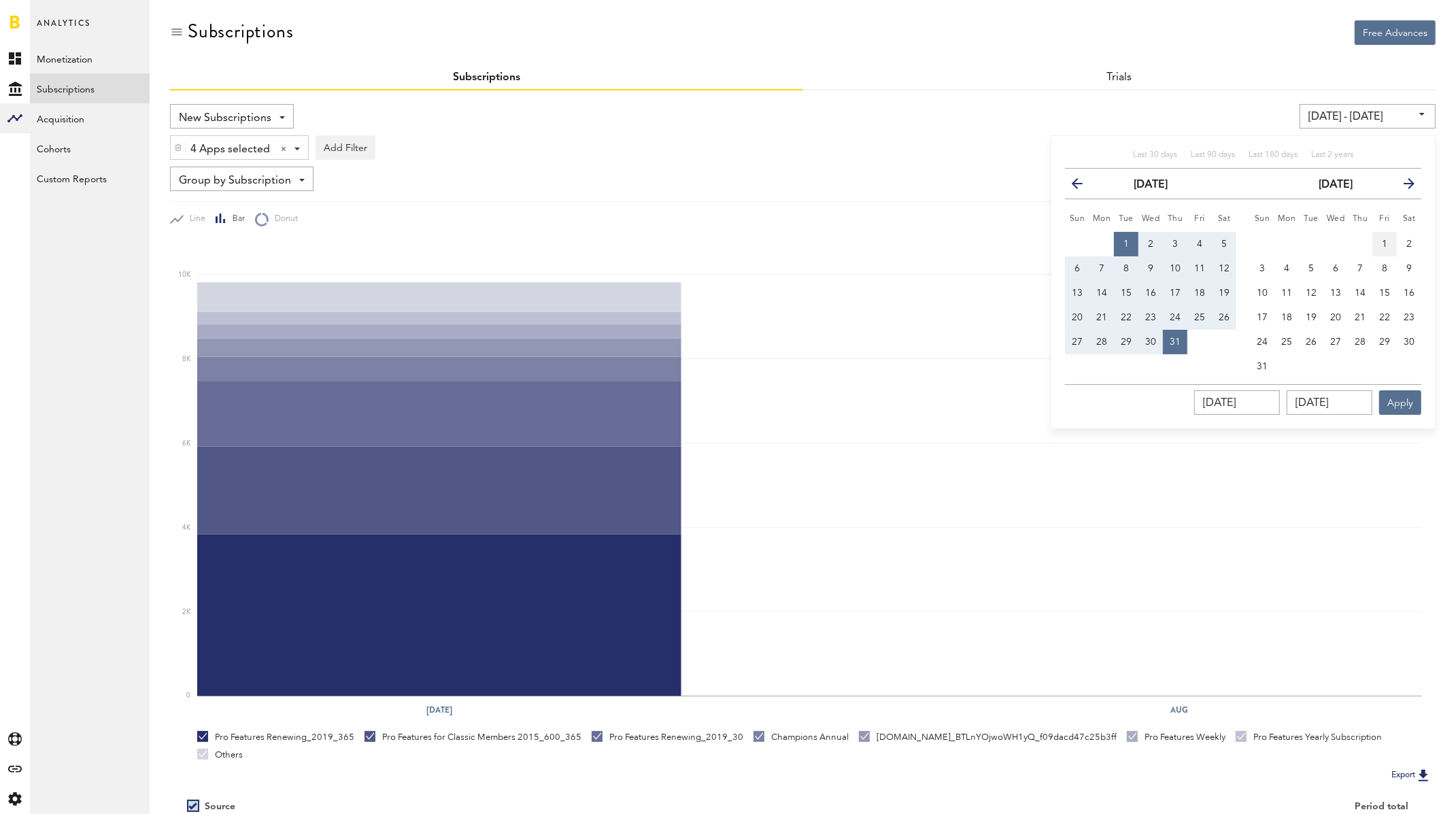
click at [1377, 237] on button "1" at bounding box center [1384, 245] width 25 height 25
type input "08/01/25 - 08/01/25"
type input "[DATE]"
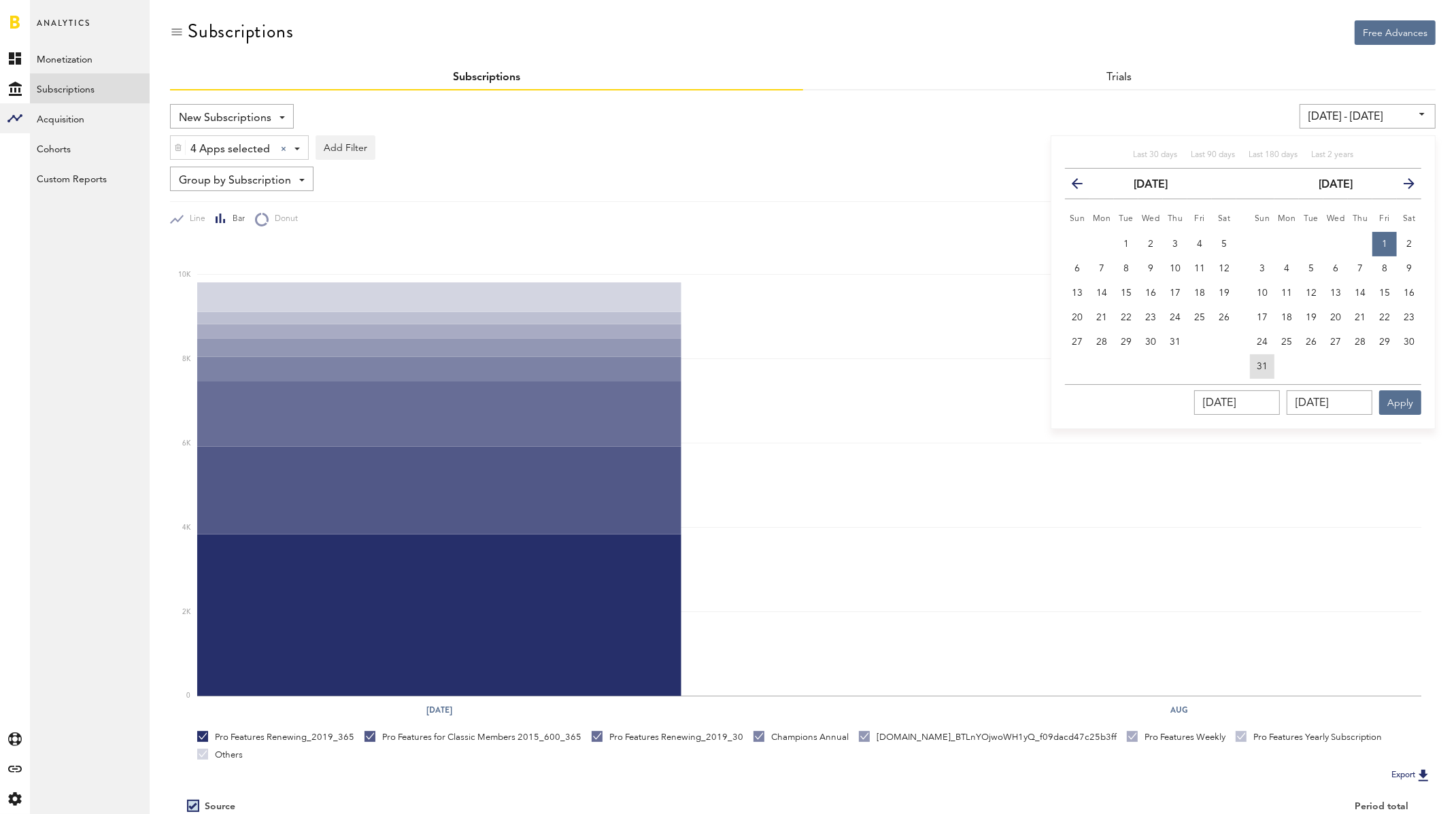
drag, startPoint x: 1254, startPoint y: 369, endPoint x: 1291, endPoint y: 379, distance: 38.3
click at [1254, 369] on button "31" at bounding box center [1262, 367] width 25 height 25
type input "[DATE] - [DATE]"
type input "[DATE]"
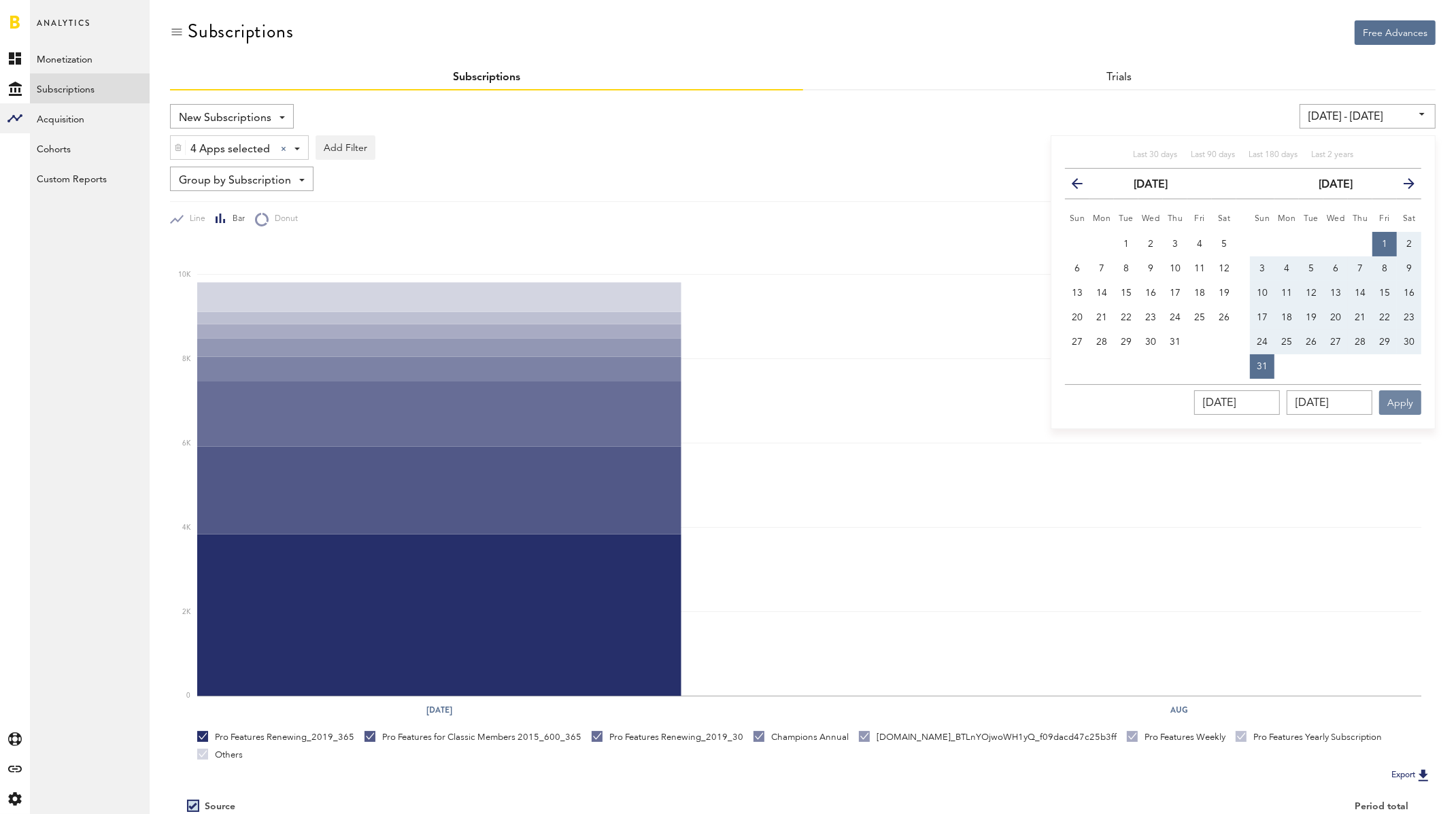
click at [1394, 402] on button "Apply" at bounding box center [1401, 403] width 42 height 25
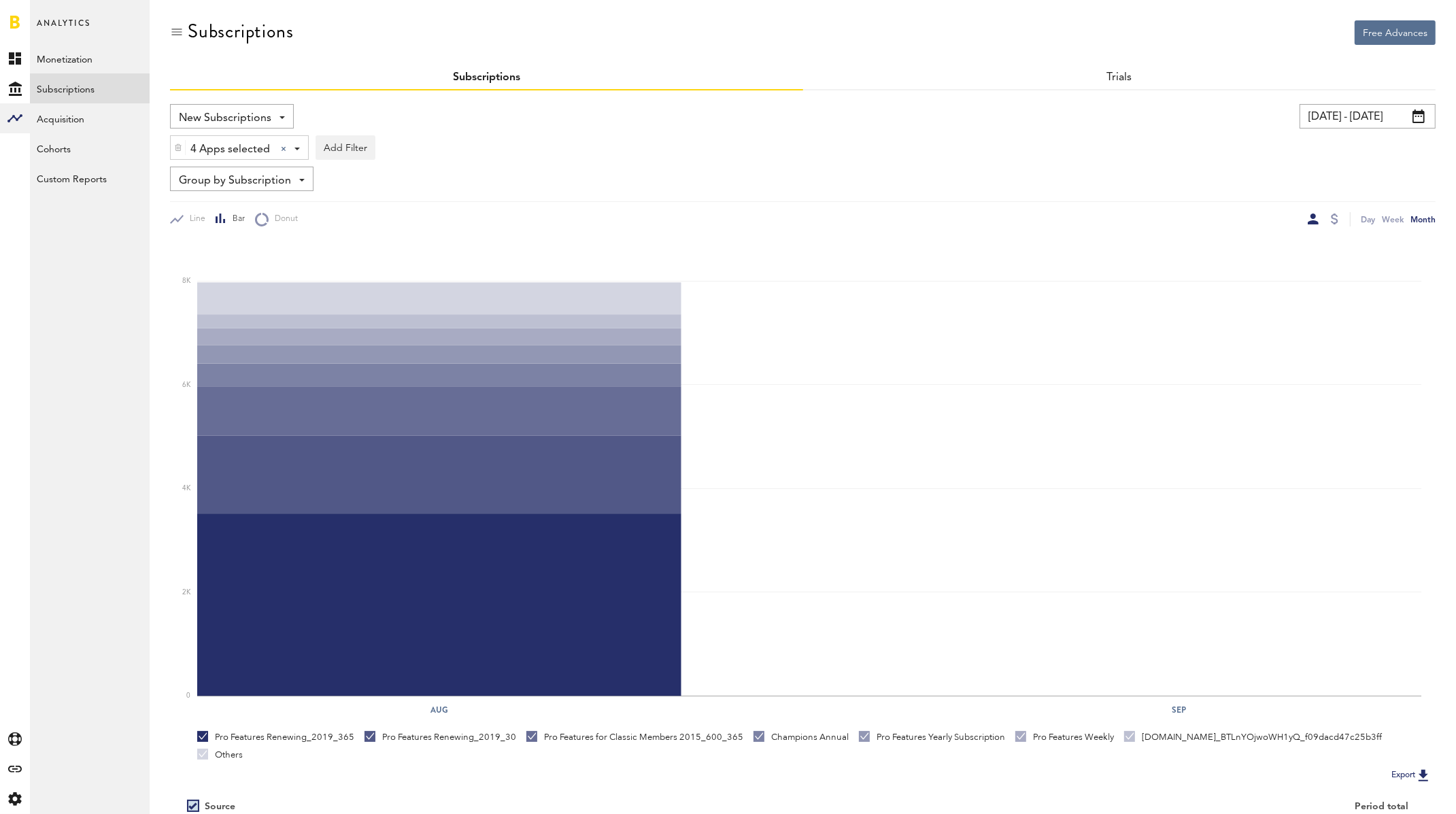
scroll to position [185, 0]
